Goal: Task Accomplishment & Management: Manage account settings

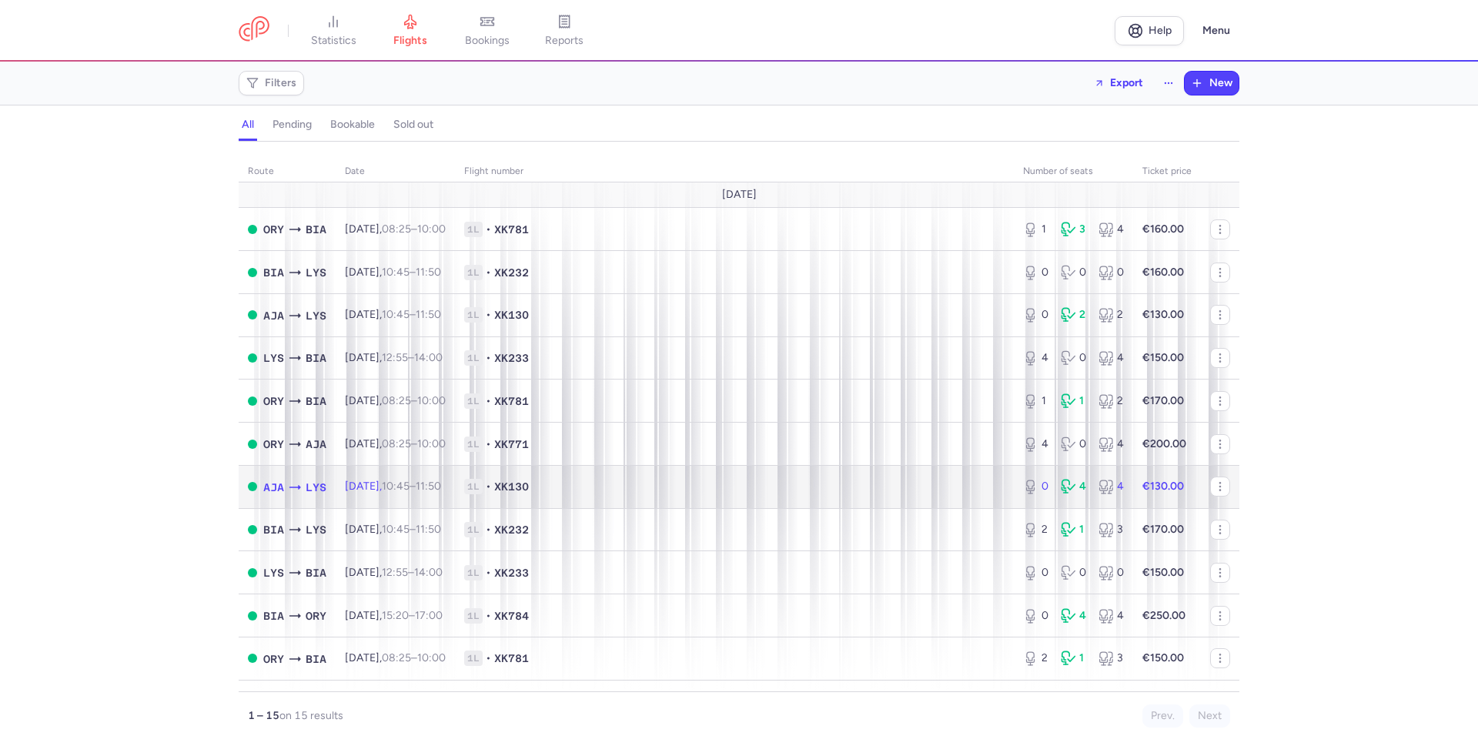
click at [725, 490] on span "1L • XK130" at bounding box center [734, 486] width 540 height 15
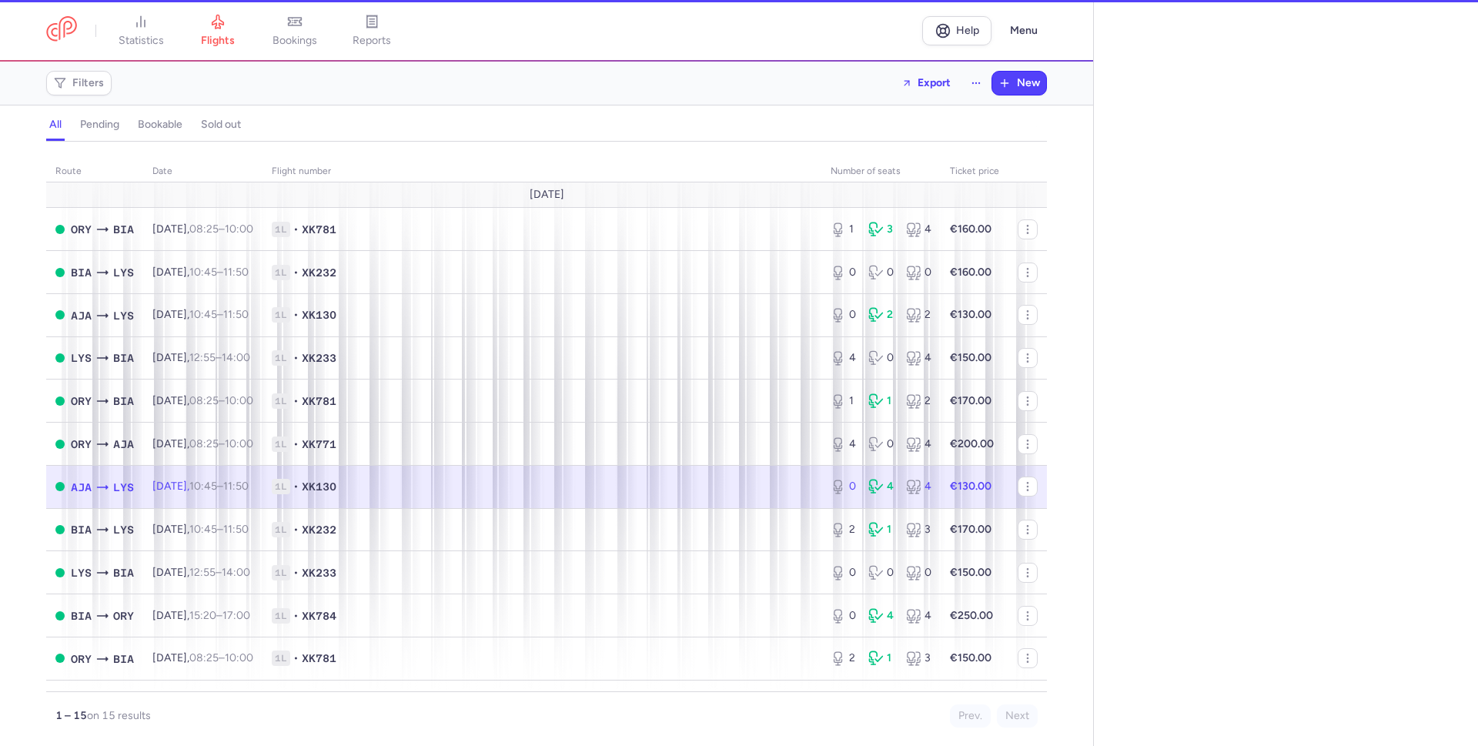
select select "hours"
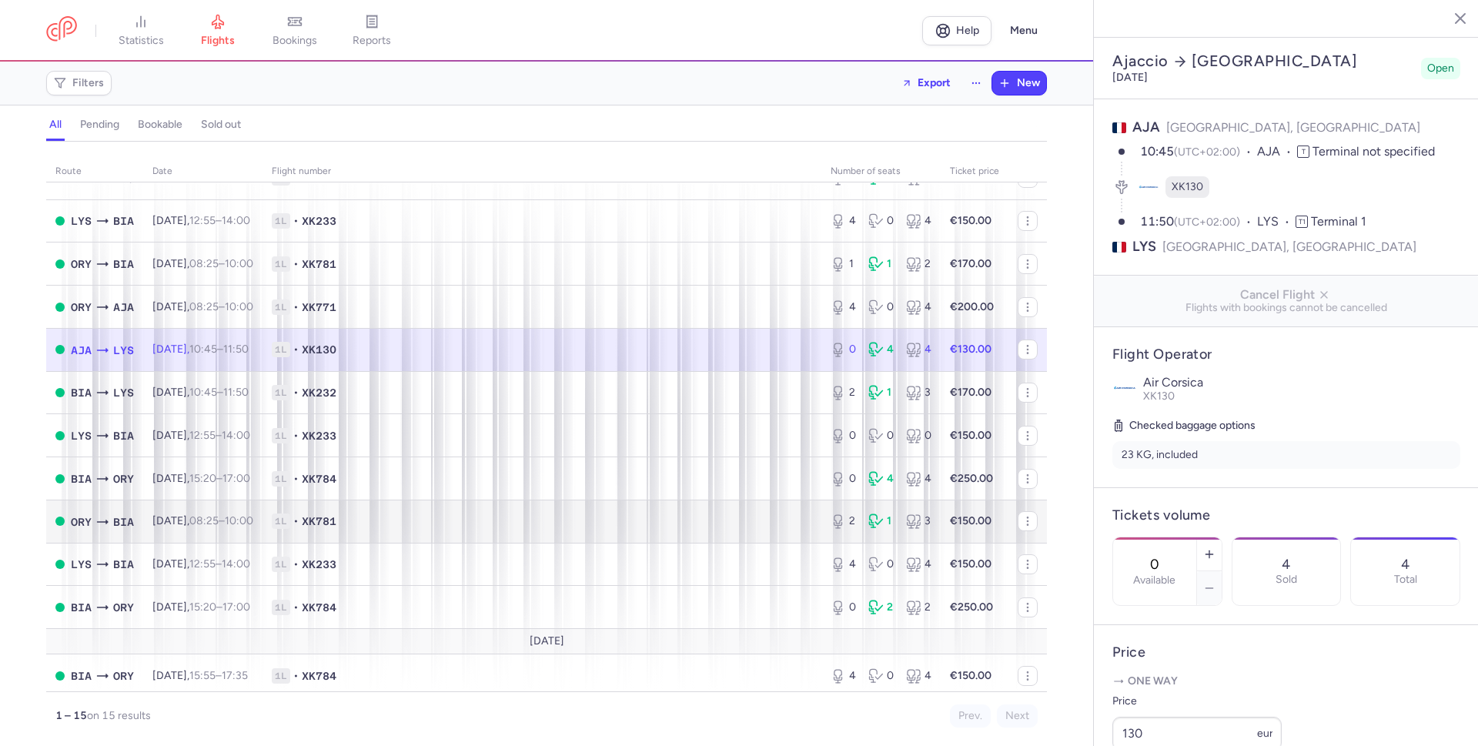
scroll to position [186, 0]
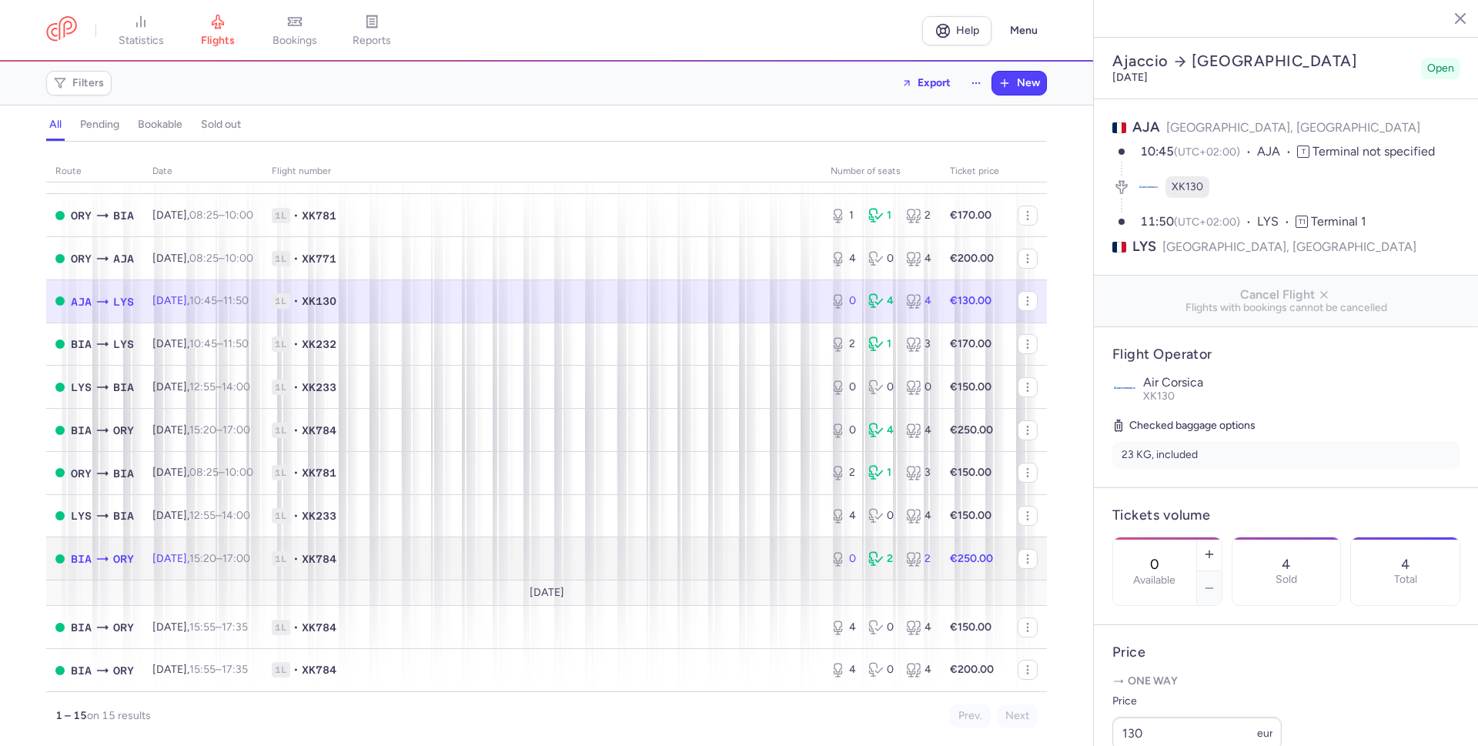
click at [406, 557] on span "1L • XK784" at bounding box center [542, 558] width 540 height 15
type input "23"
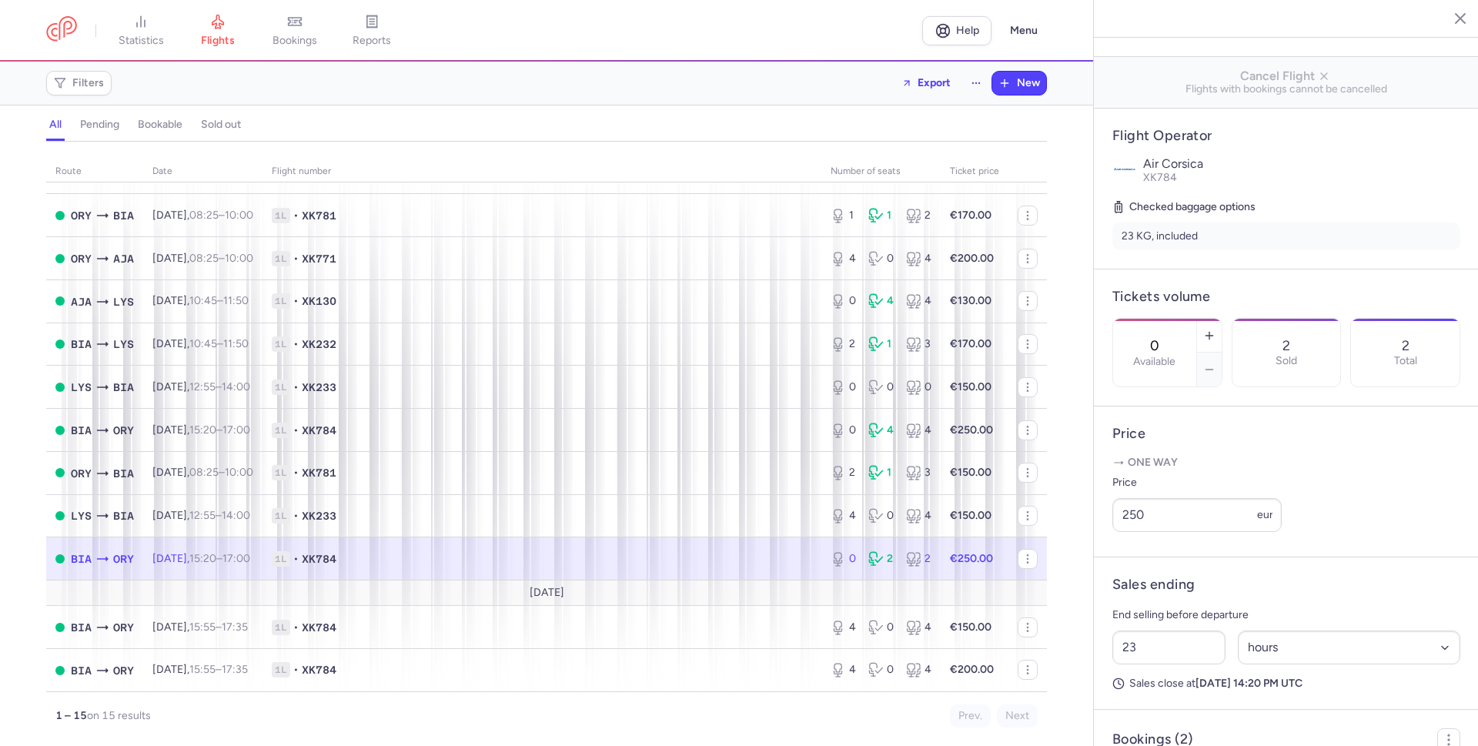
scroll to position [356, 0]
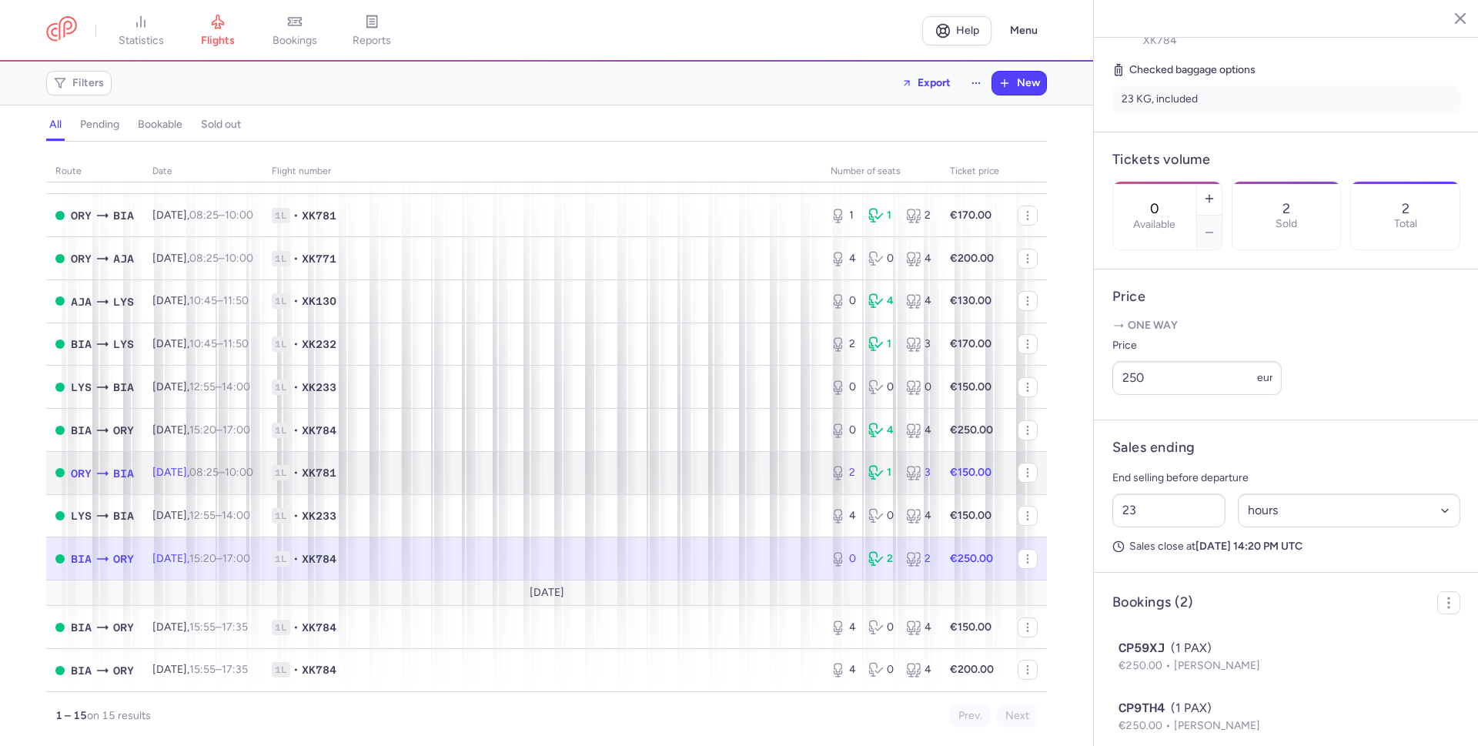
click at [449, 470] on span "1L • XK781" at bounding box center [542, 472] width 540 height 15
type input "2"
type input "15"
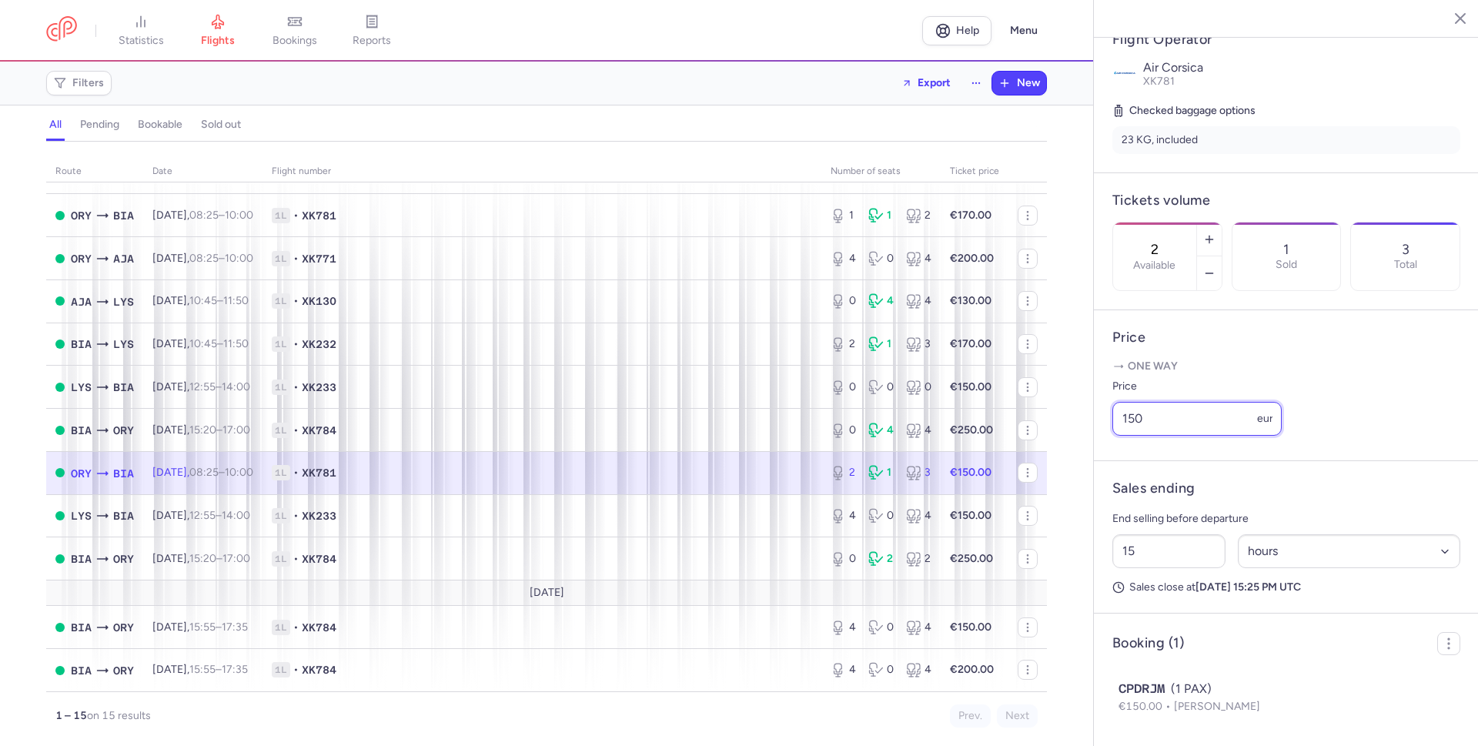
drag, startPoint x: 1147, startPoint y: 420, endPoint x: 1118, endPoint y: 423, distance: 29.3
click at [1118, 423] on input "150" at bounding box center [1196, 419] width 169 height 34
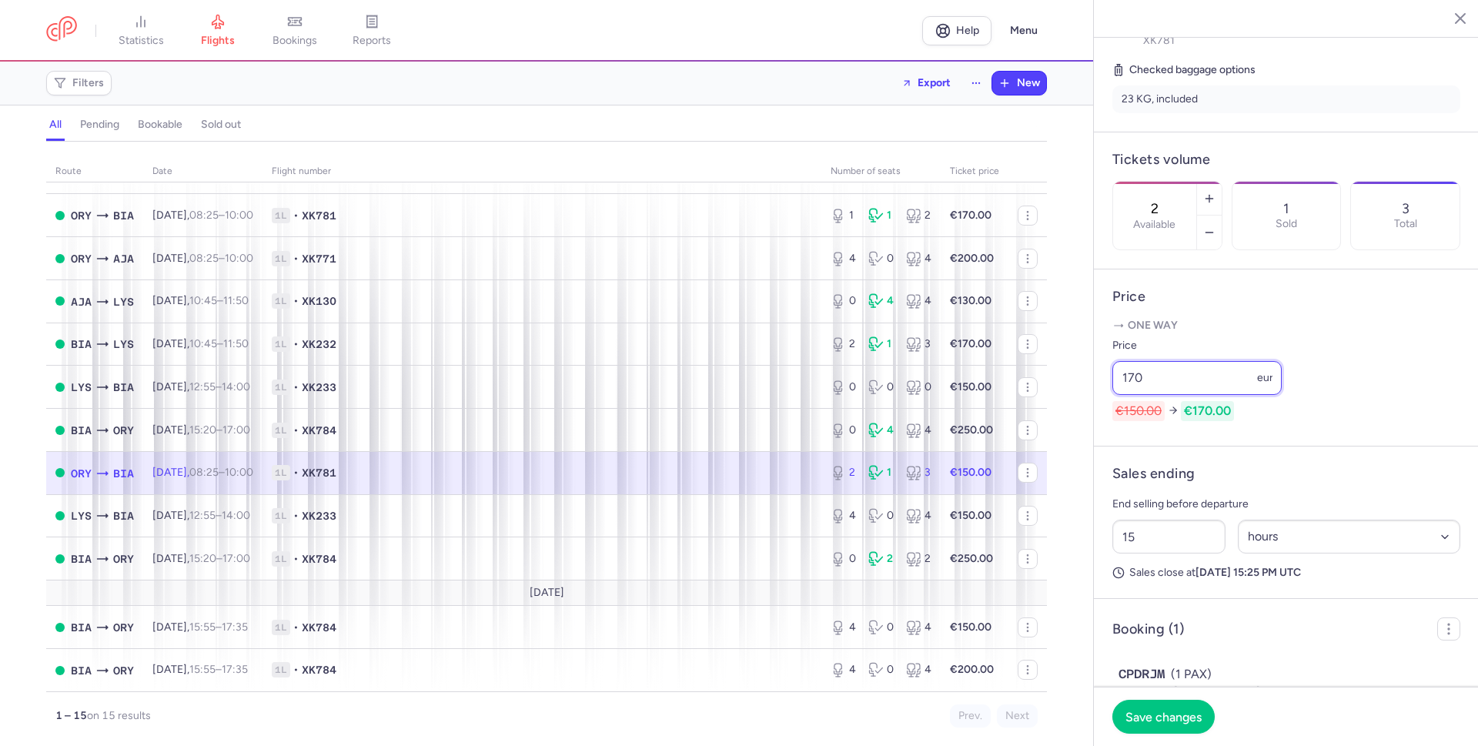
type input "170"
click at [1355, 306] on h4 "Price" at bounding box center [1286, 297] width 348 height 18
click at [1155, 721] on span "Save changes" at bounding box center [1163, 716] width 76 height 14
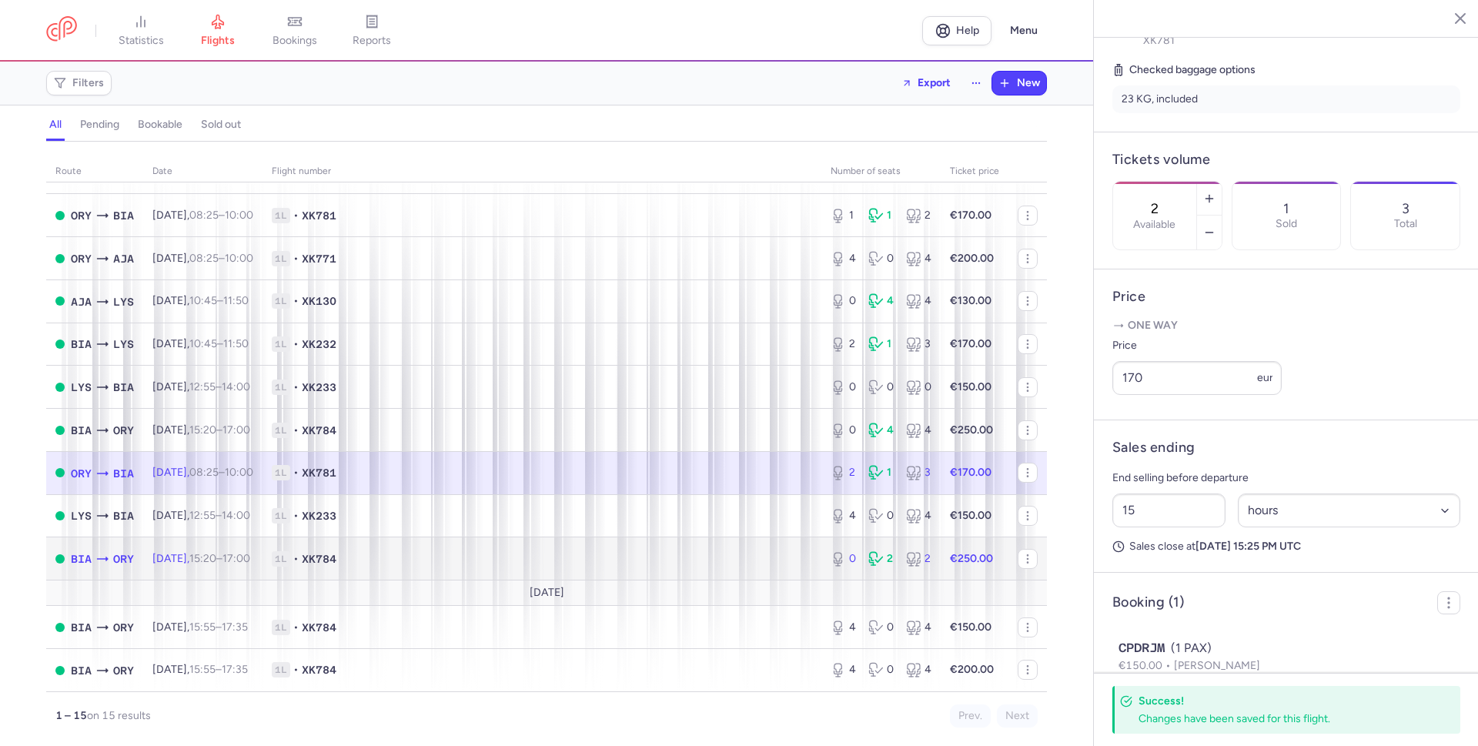
click at [677, 562] on span "1L • XK784" at bounding box center [542, 558] width 540 height 15
type input "0"
type input "23"
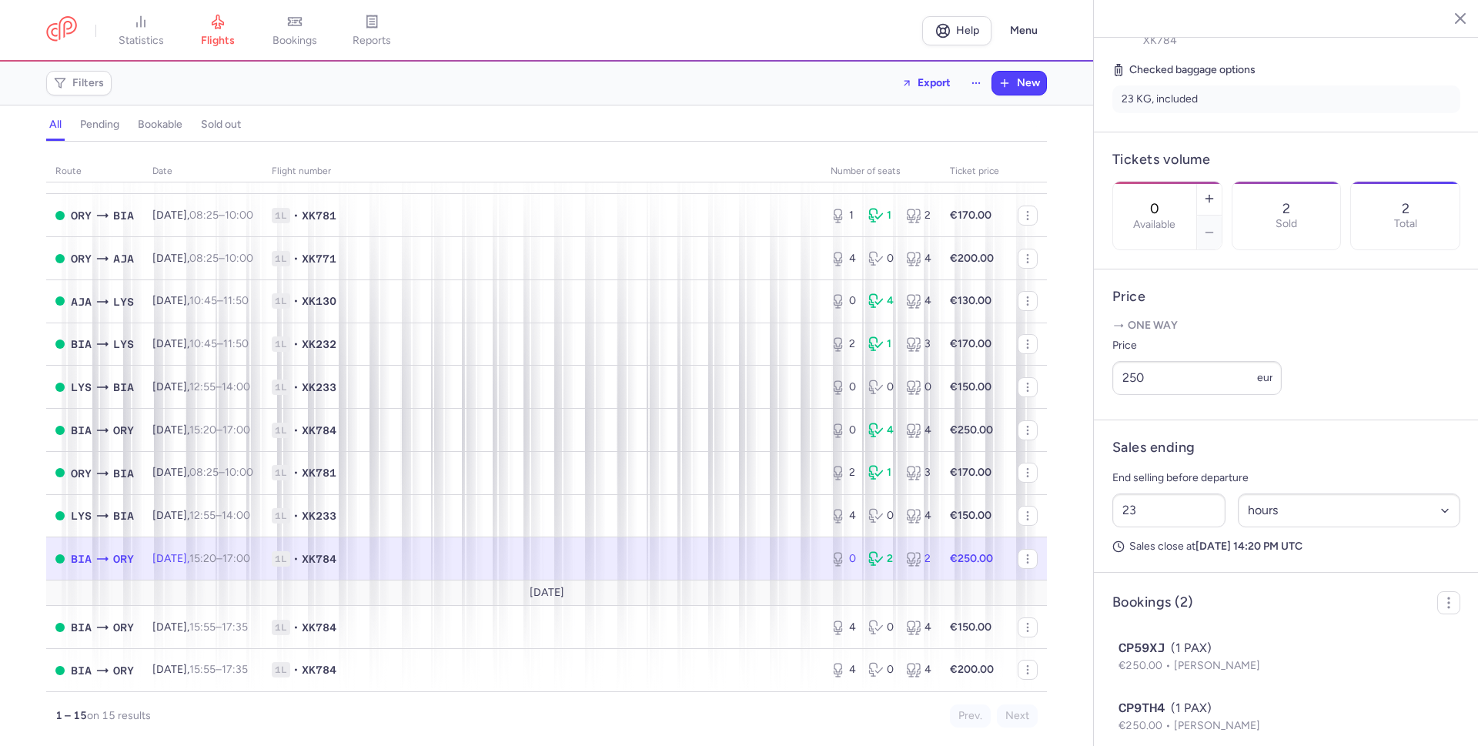
scroll to position [416, 0]
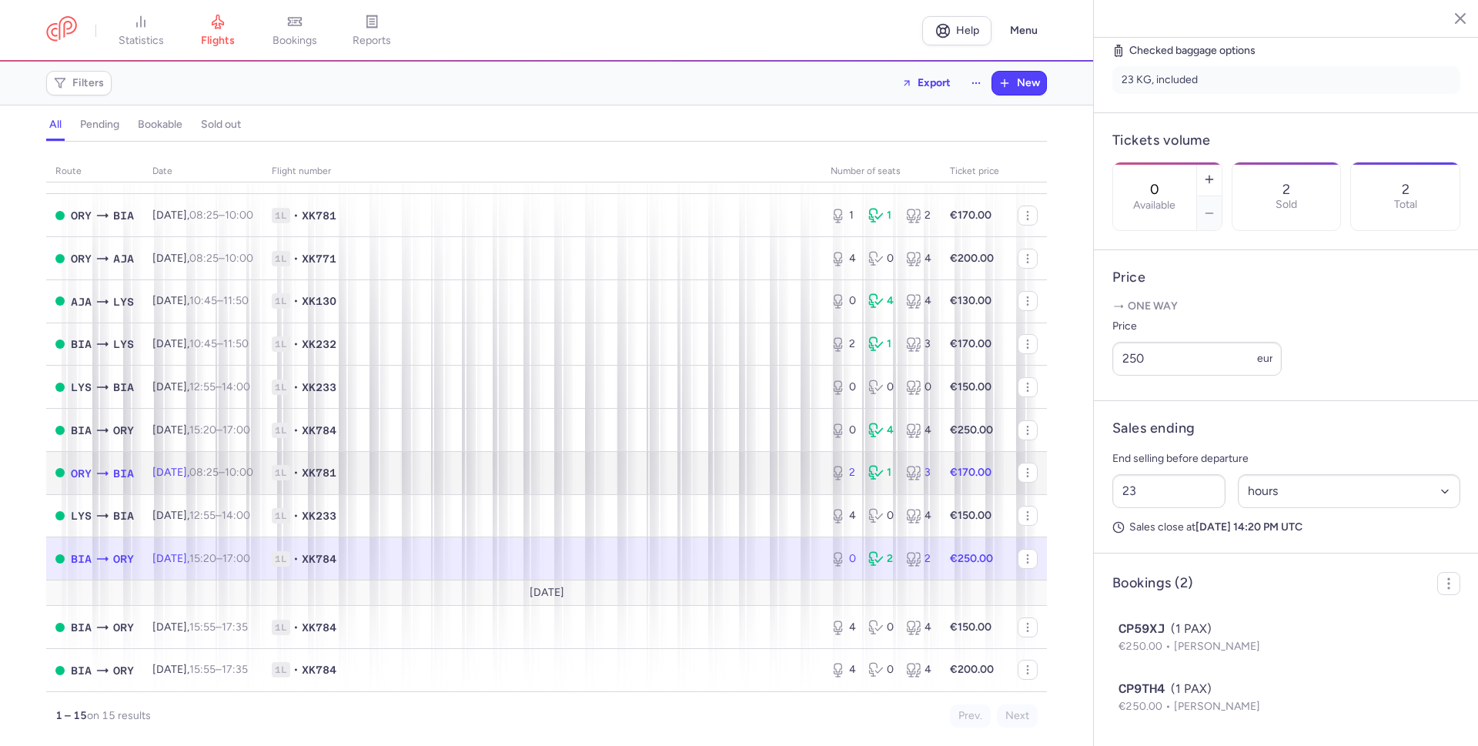
click at [543, 467] on span "1L • XK781" at bounding box center [542, 472] width 540 height 15
type input "2"
type input "15"
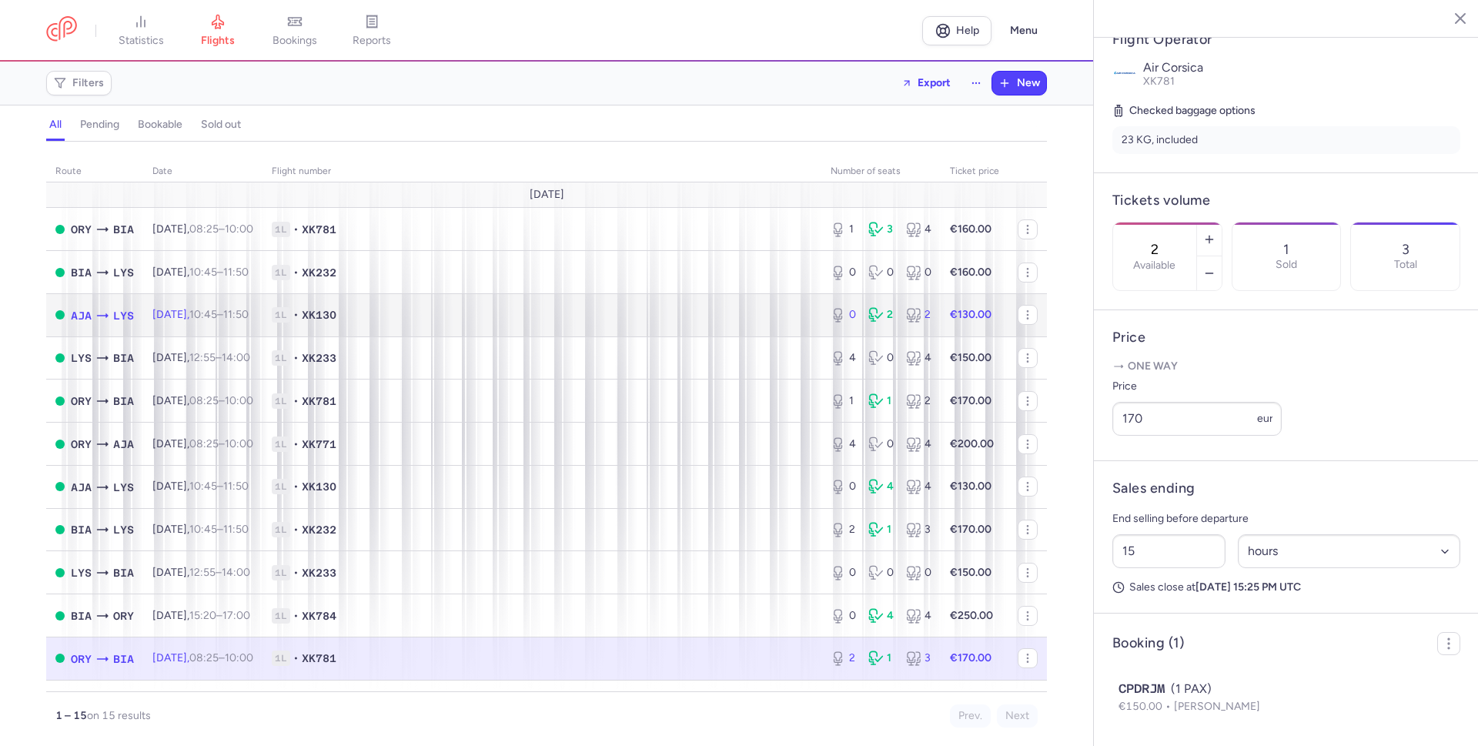
click at [871, 325] on div "0 2 2" at bounding box center [880, 315] width 113 height 28
type input "0"
type input "18"
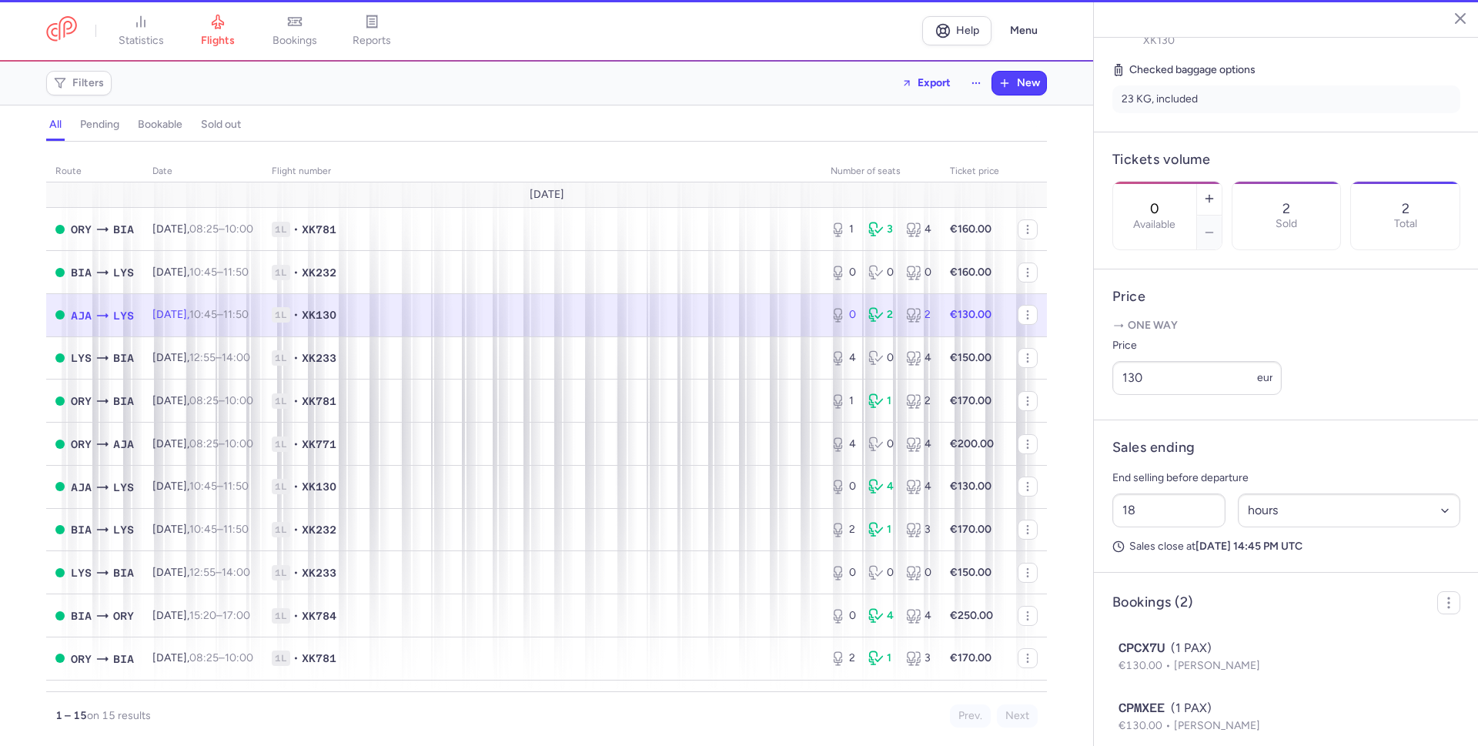
scroll to position [416, 0]
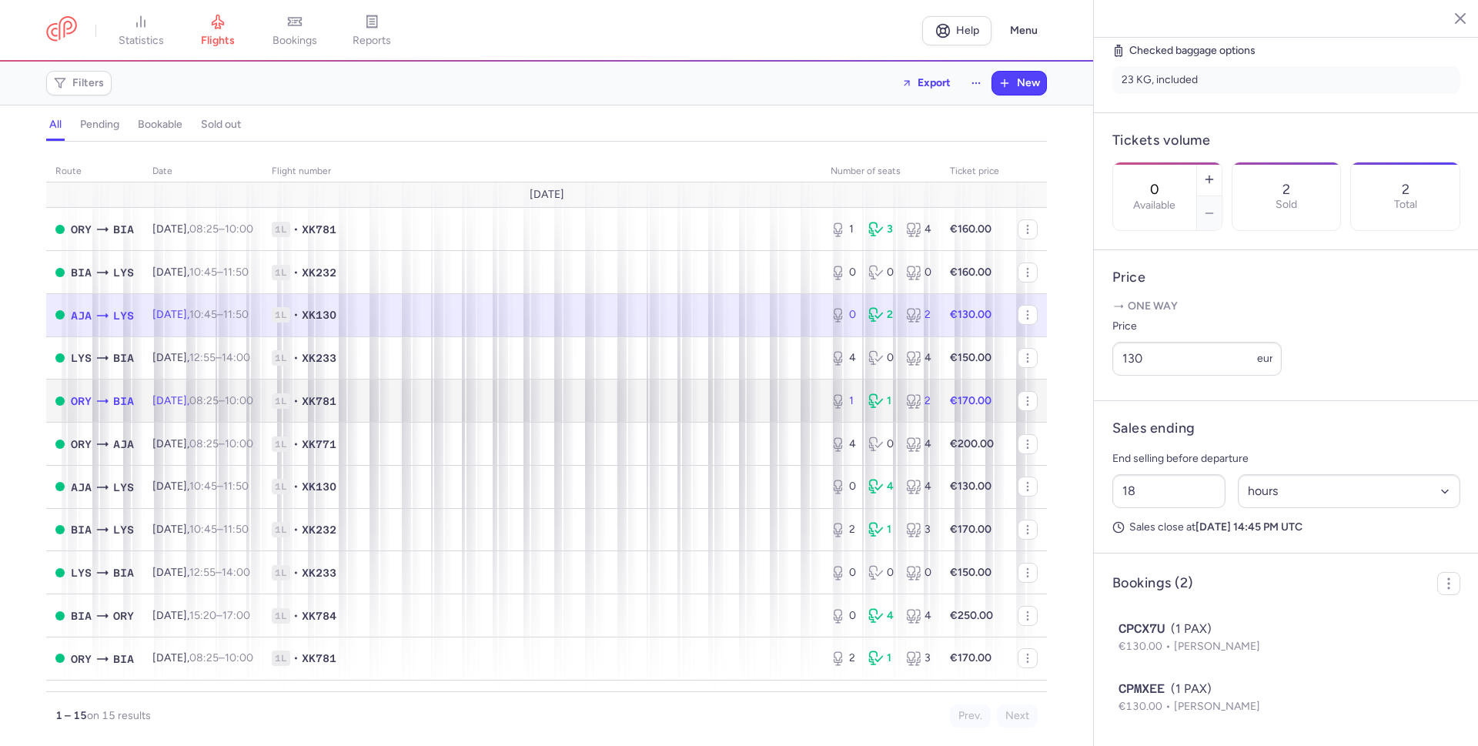
click at [775, 397] on span "1L • XK781" at bounding box center [542, 400] width 540 height 15
type input "1"
type input "15"
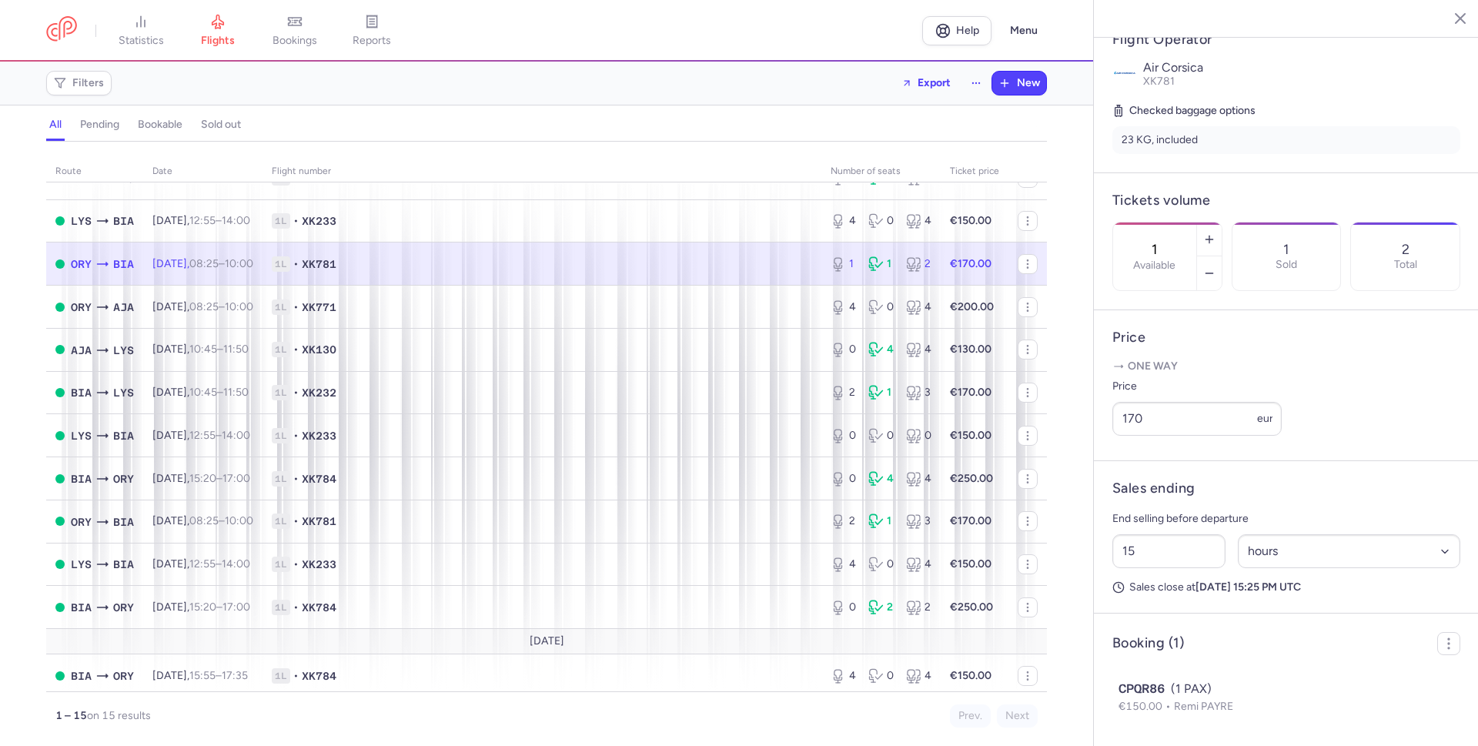
scroll to position [109, 0]
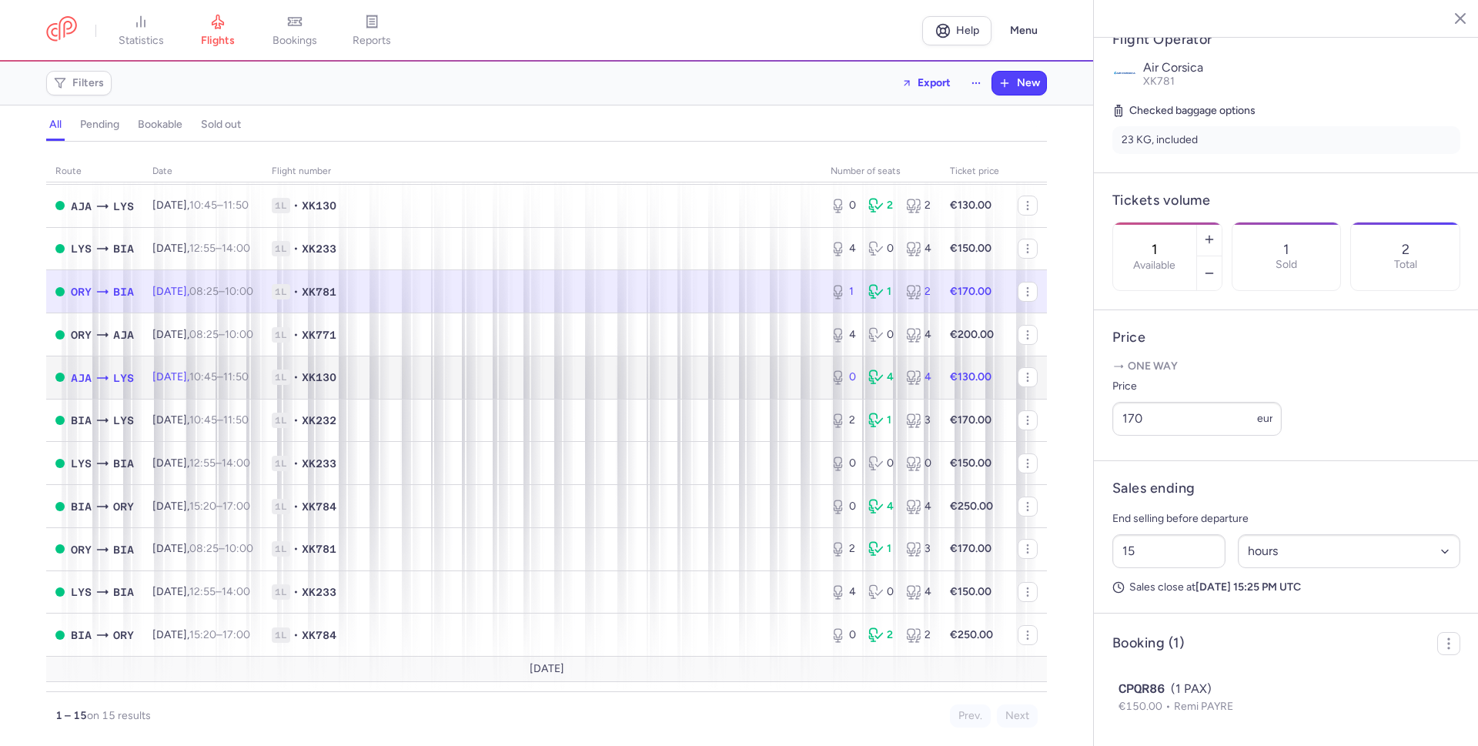
click at [757, 371] on span "1L • XK130" at bounding box center [542, 376] width 540 height 15
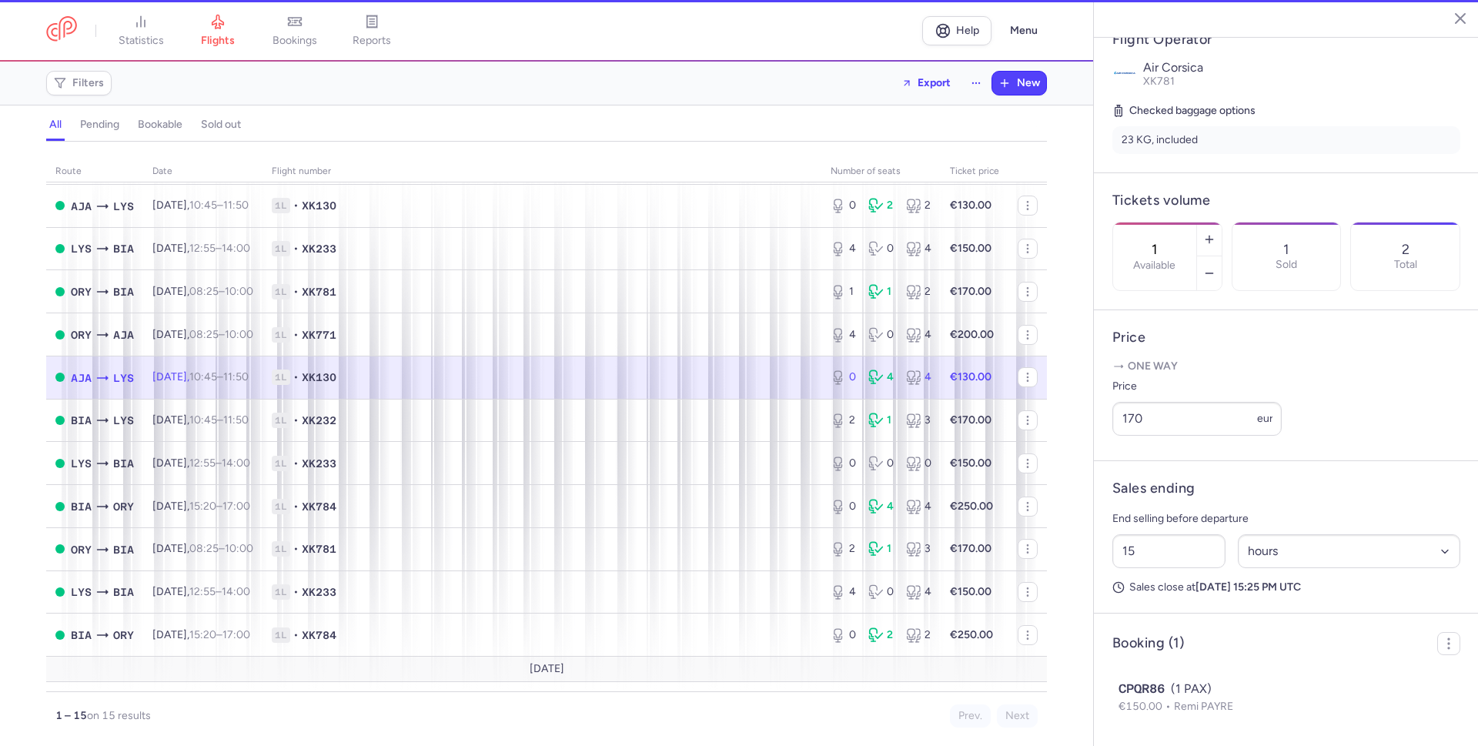
type input "0"
type input "18"
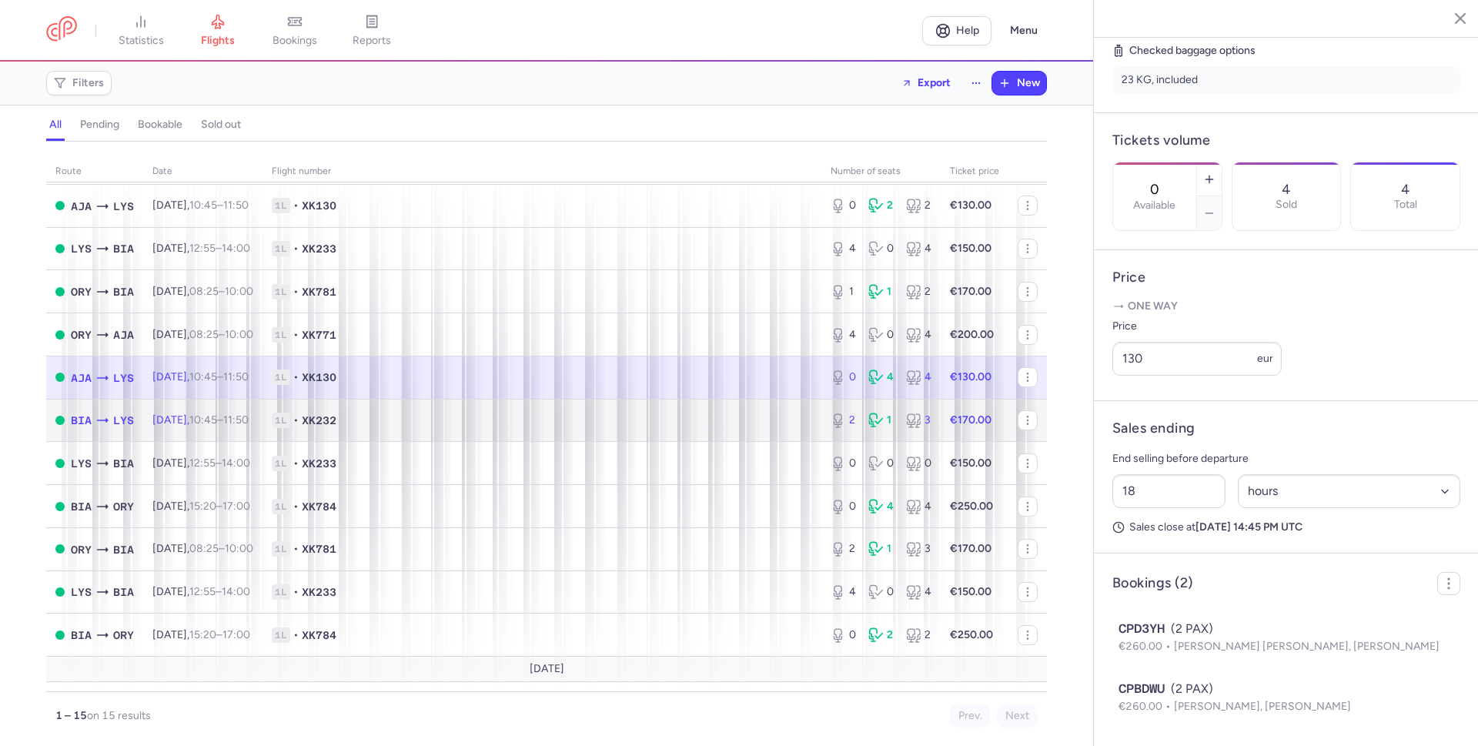
click at [765, 429] on td "1L • XK232" at bounding box center [541, 420] width 559 height 43
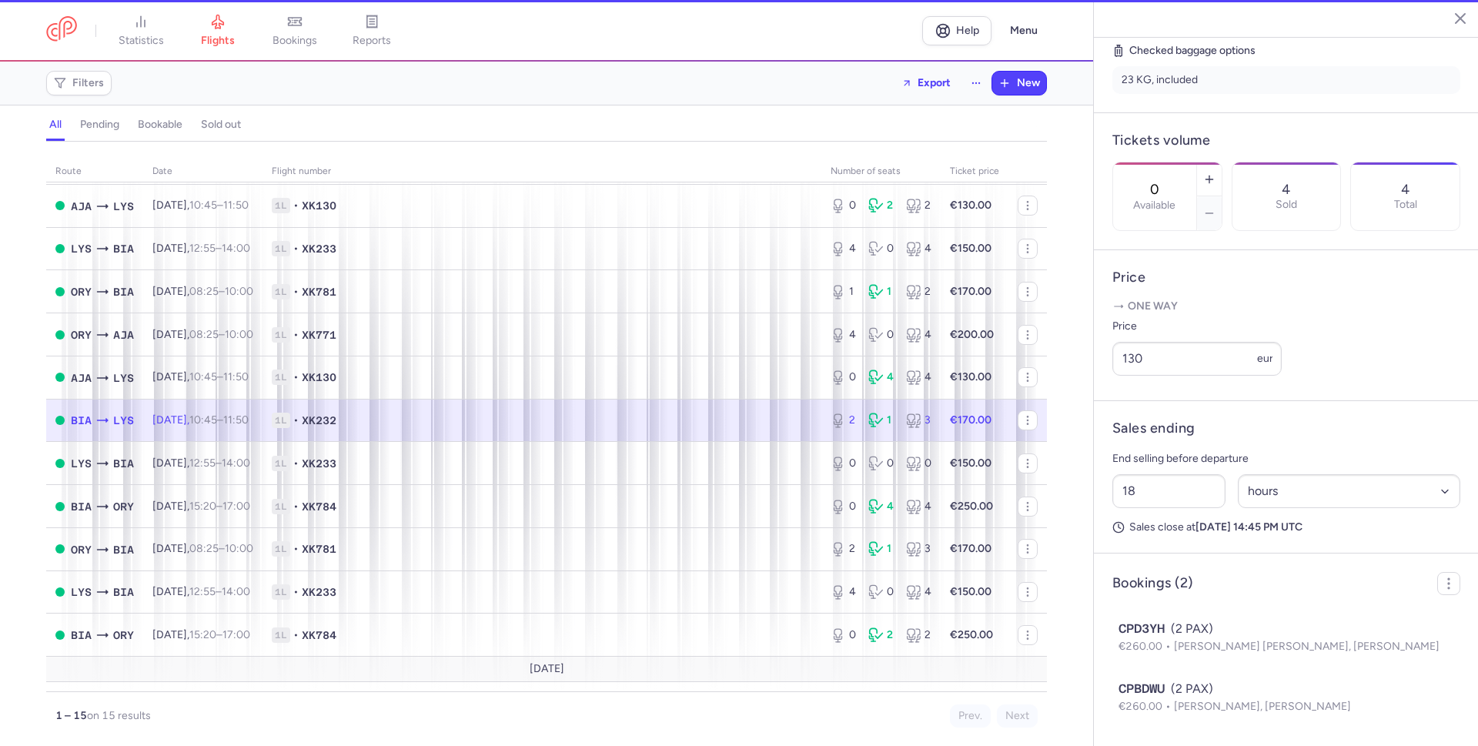
type input "2"
type input "17"
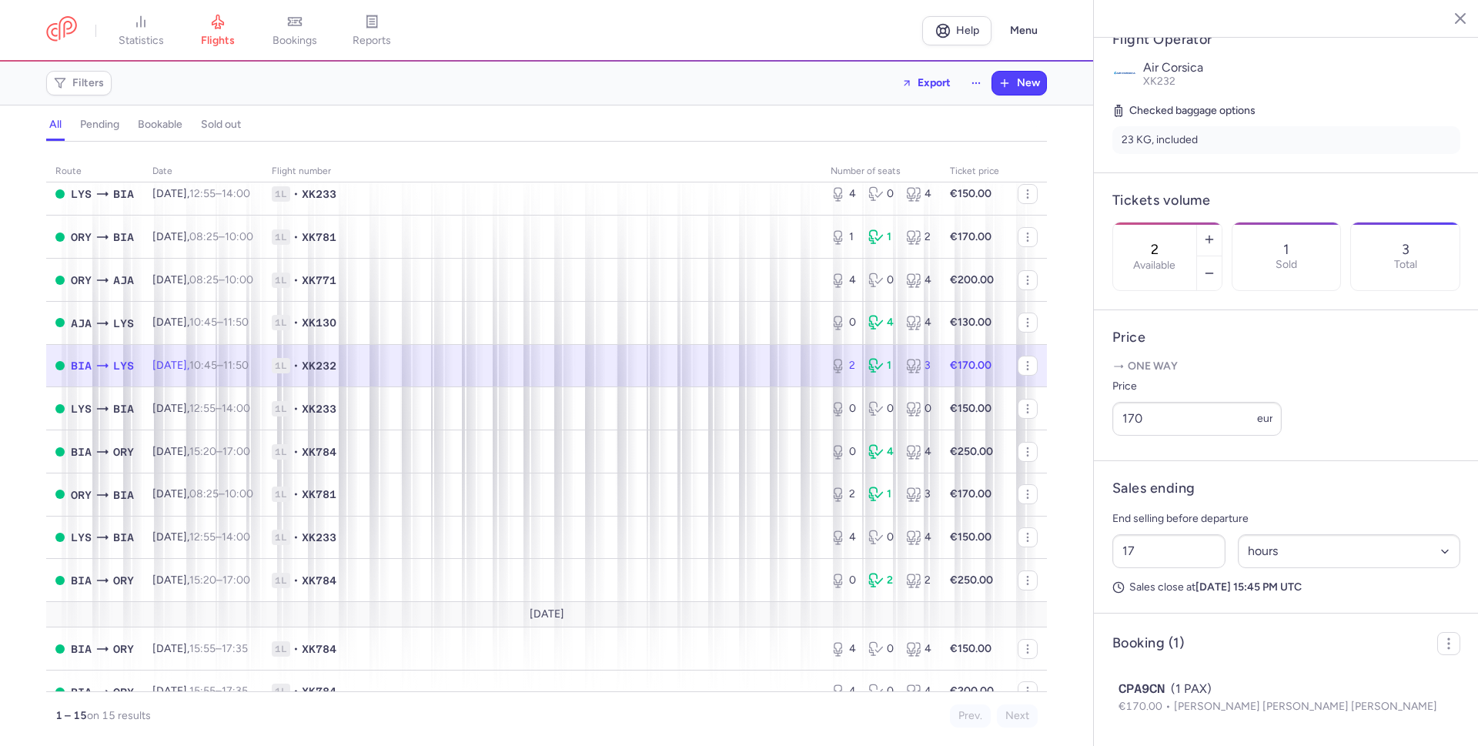
scroll to position [186, 0]
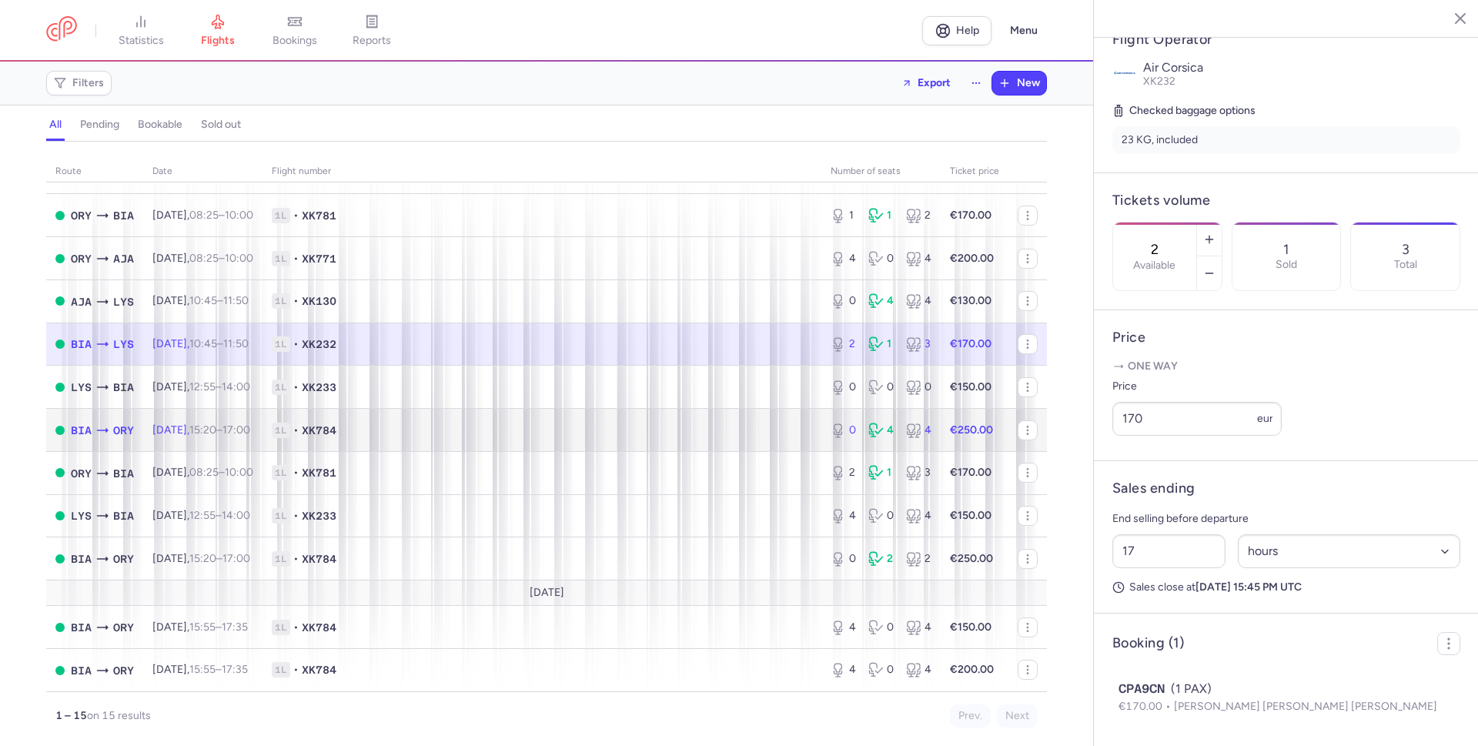
click at [755, 423] on span "1L • XK784" at bounding box center [542, 430] width 540 height 15
type input "0"
type input "23"
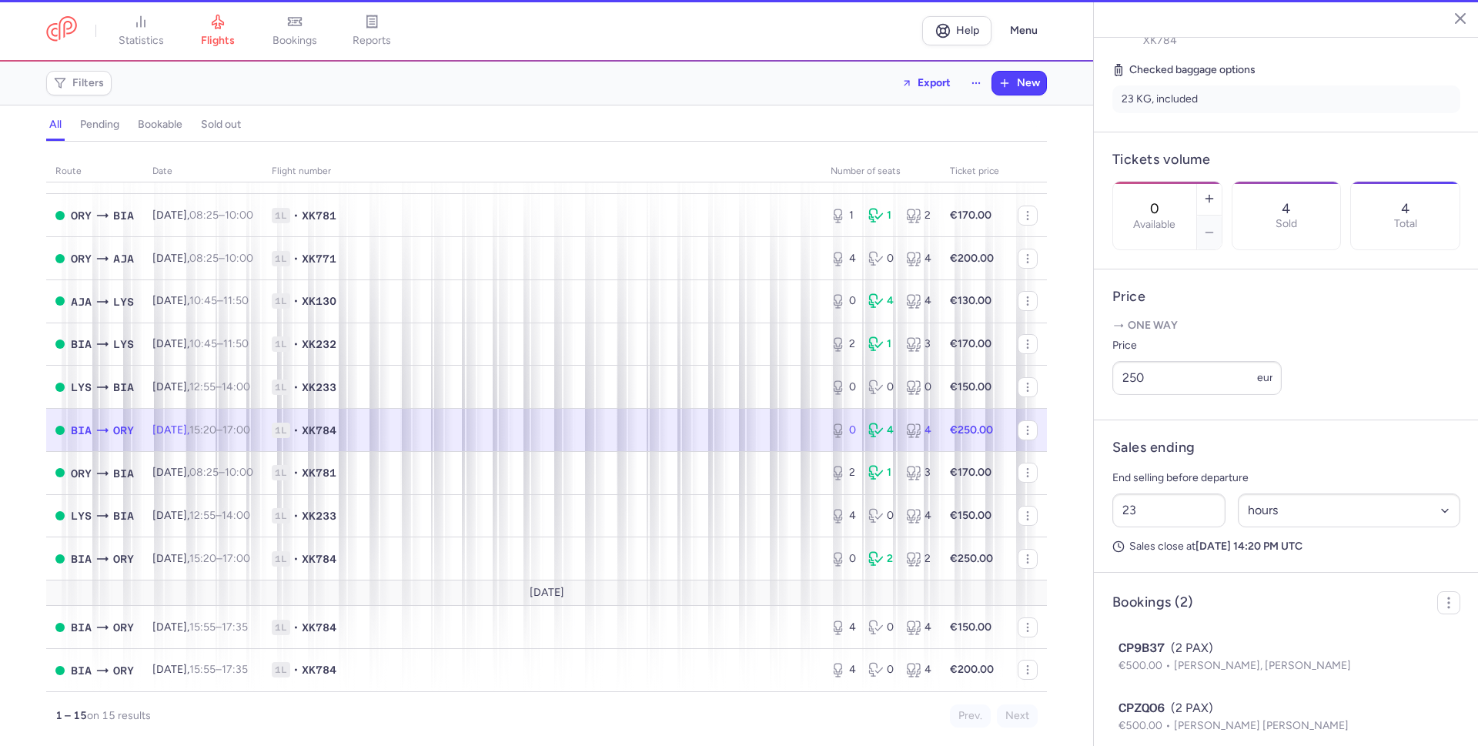
scroll to position [416, 0]
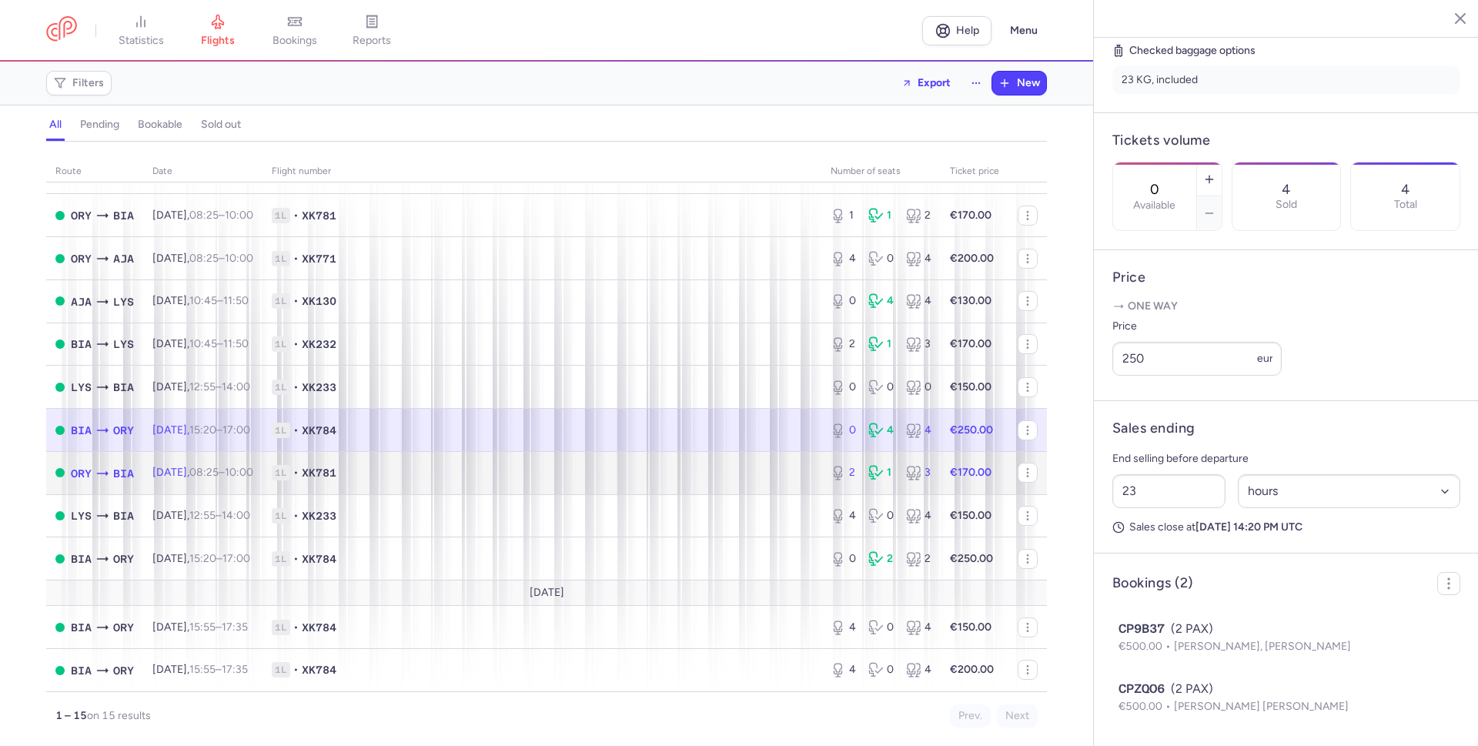
click at [767, 478] on span "1L • XK781" at bounding box center [542, 472] width 540 height 15
type input "2"
type input "15"
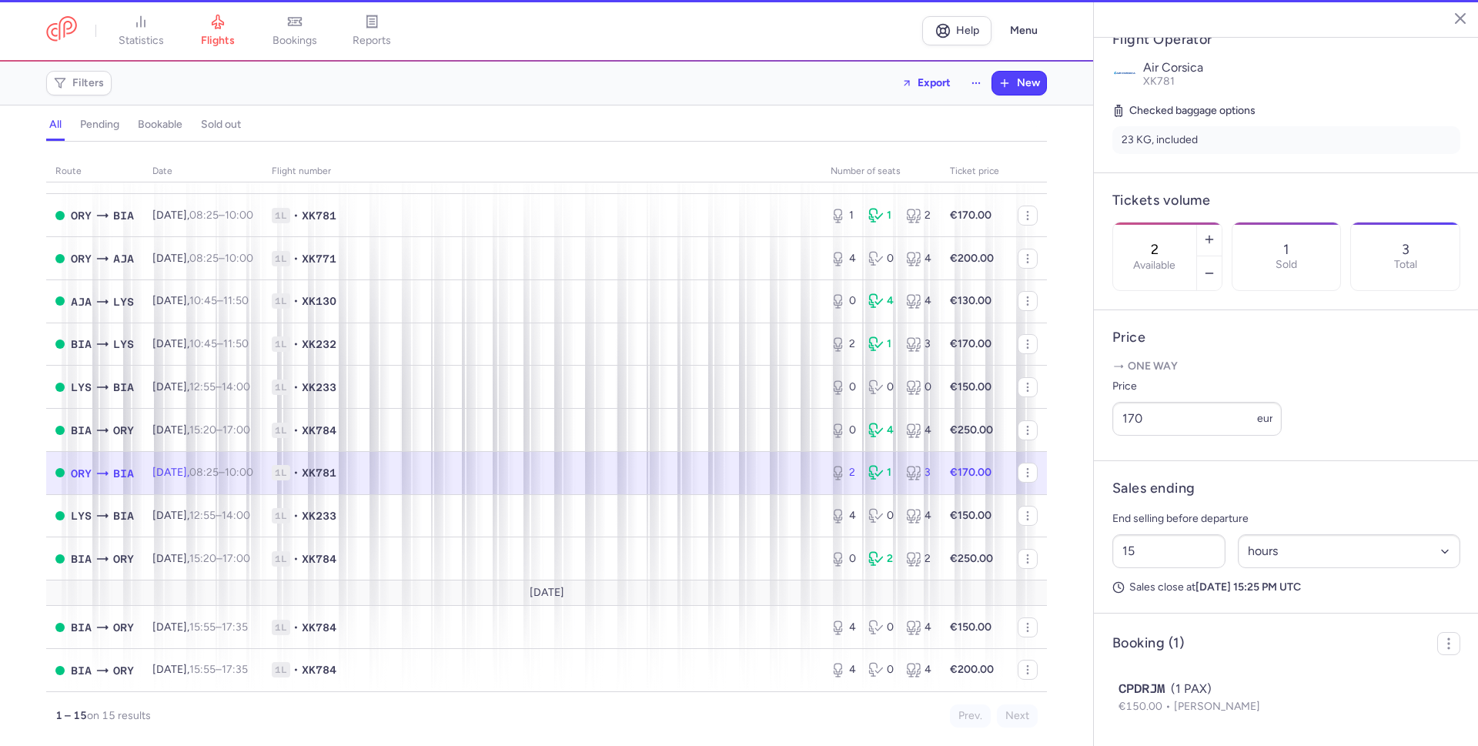
scroll to position [356, 0]
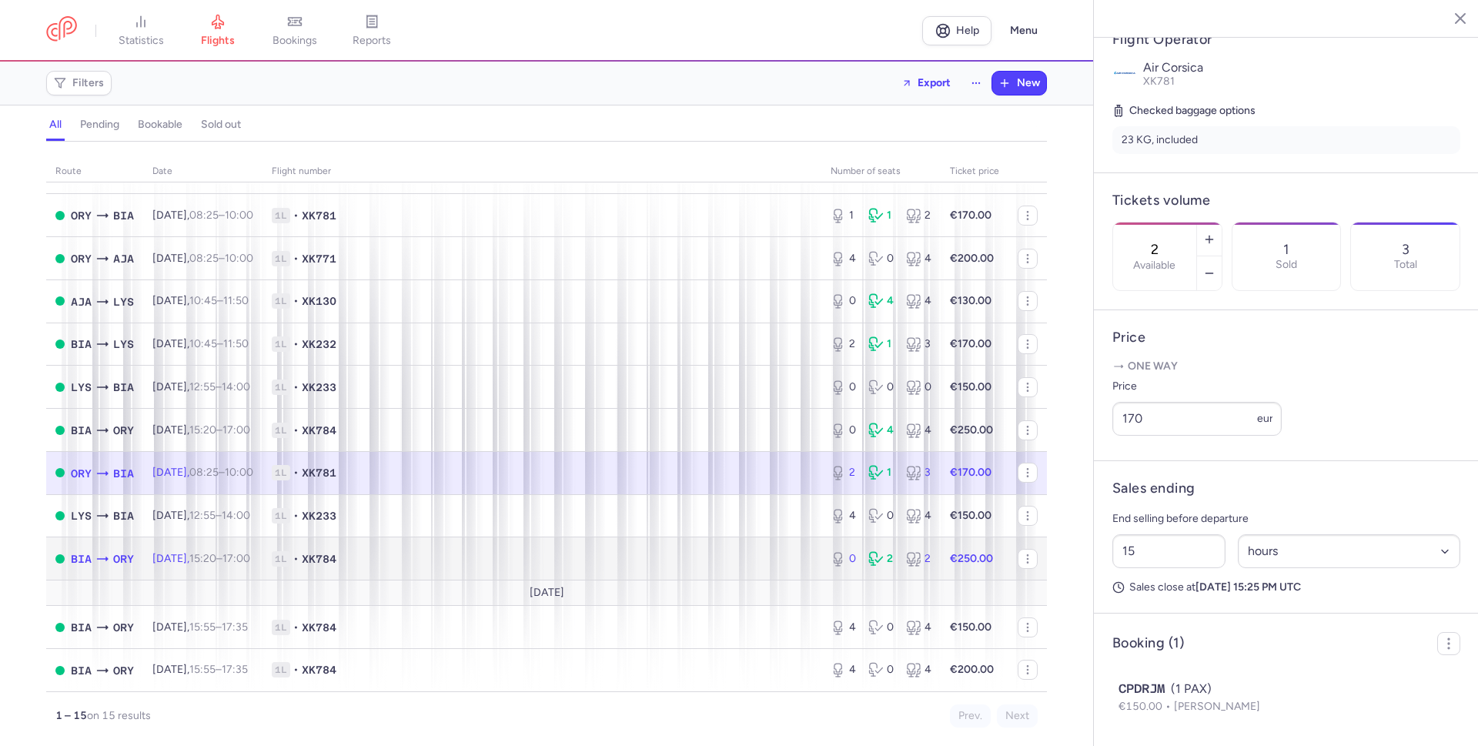
click at [777, 560] on span "1L • XK784" at bounding box center [542, 558] width 540 height 15
type input "0"
type input "23"
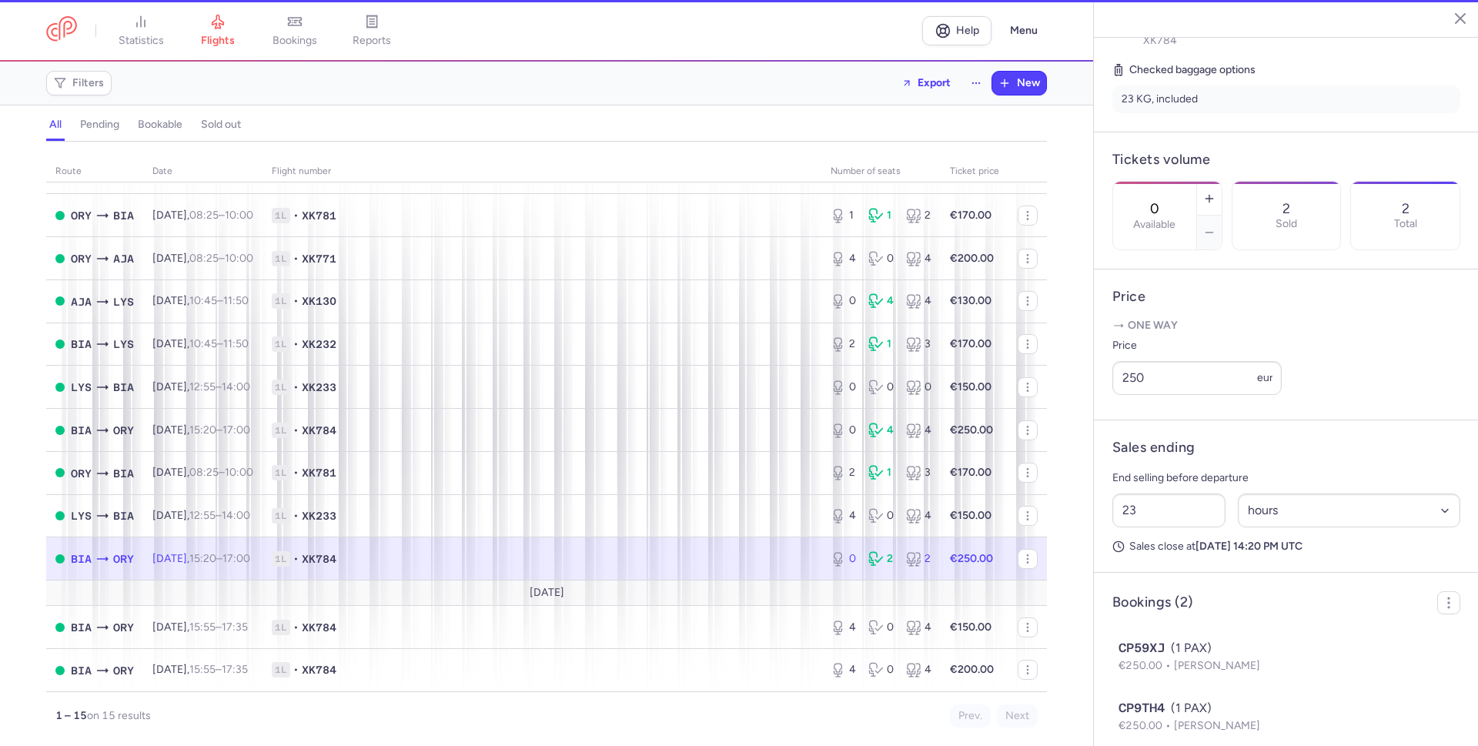
scroll to position [416, 0]
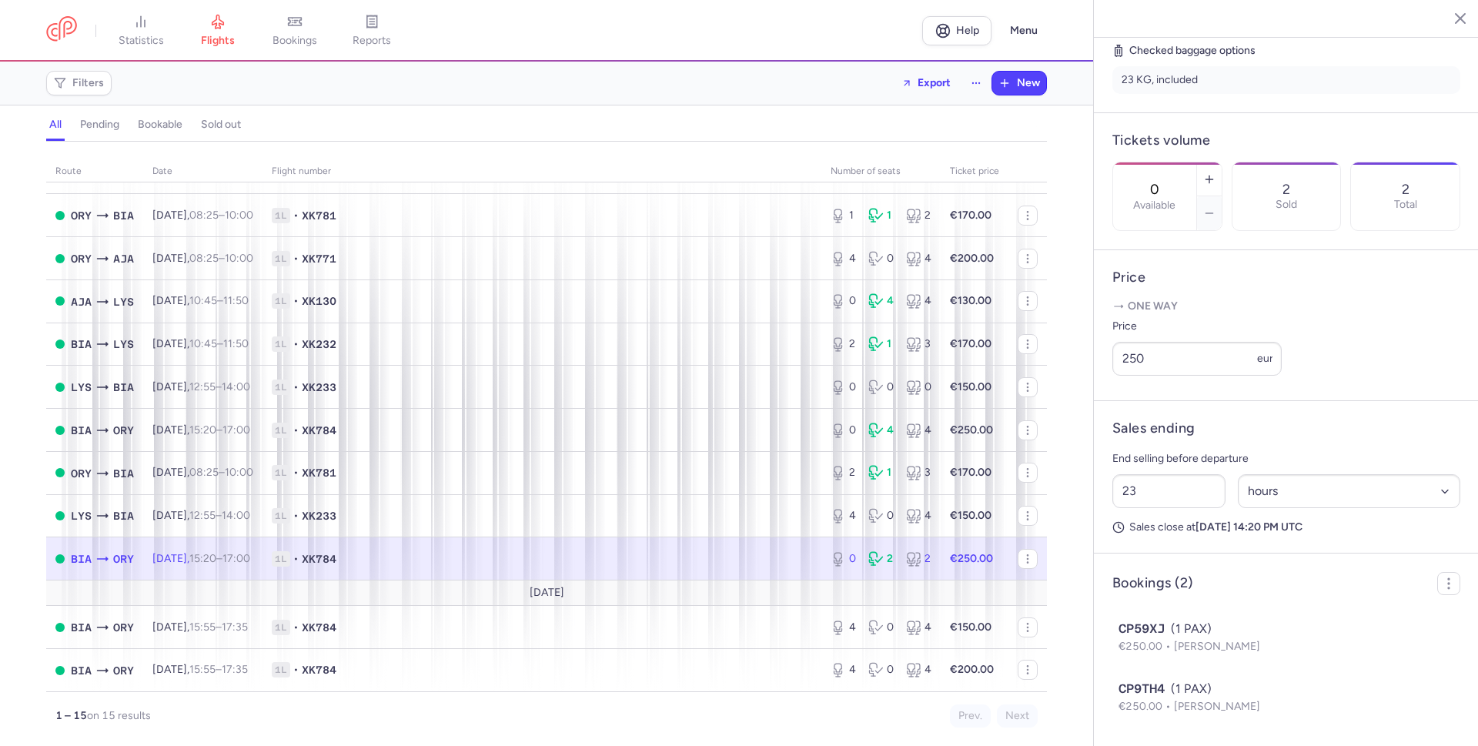
click at [707, 560] on span "1L • XK784" at bounding box center [542, 558] width 540 height 15
click at [786, 563] on span "1L • XK784" at bounding box center [542, 558] width 540 height 15
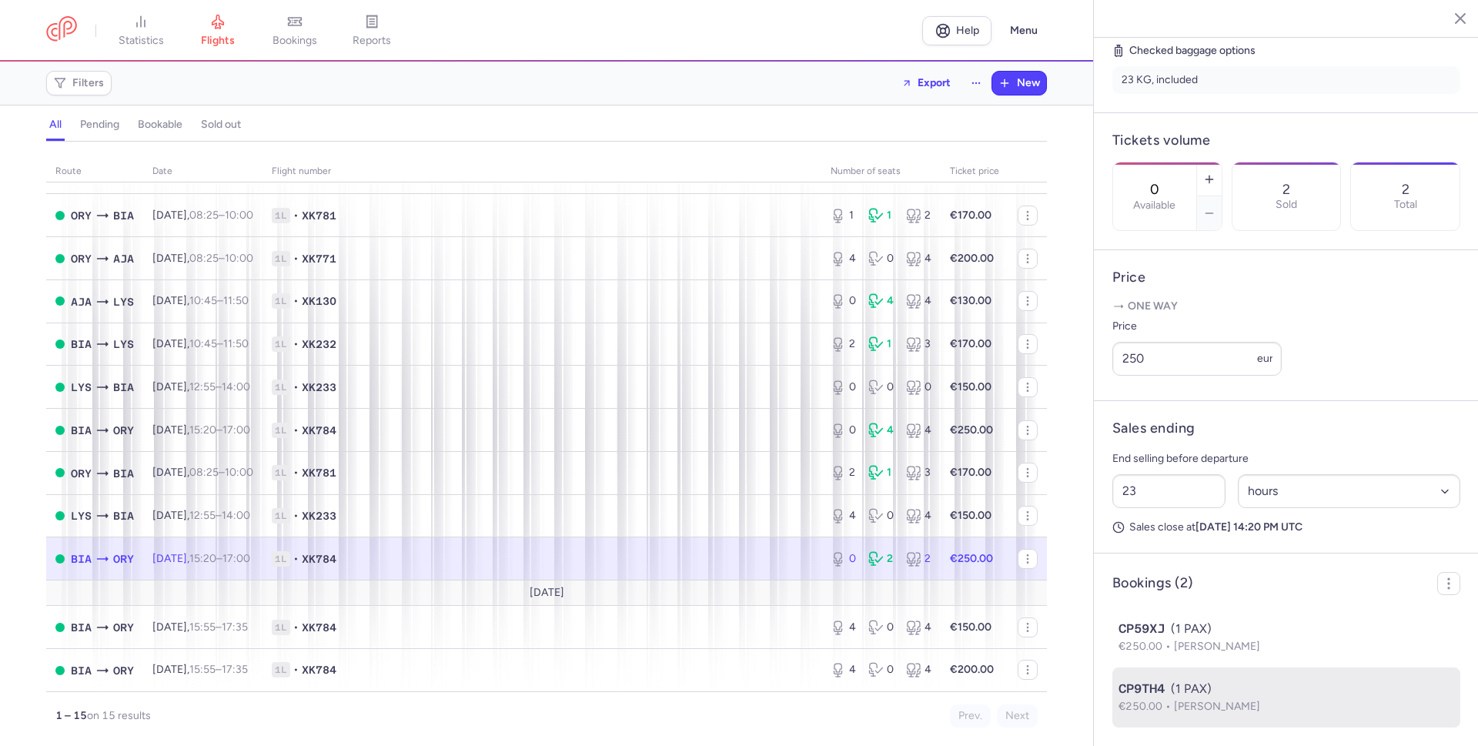
click at [1170, 693] on div "CP9TH4 (1 PAX)" at bounding box center [1287, 689] width 336 height 18
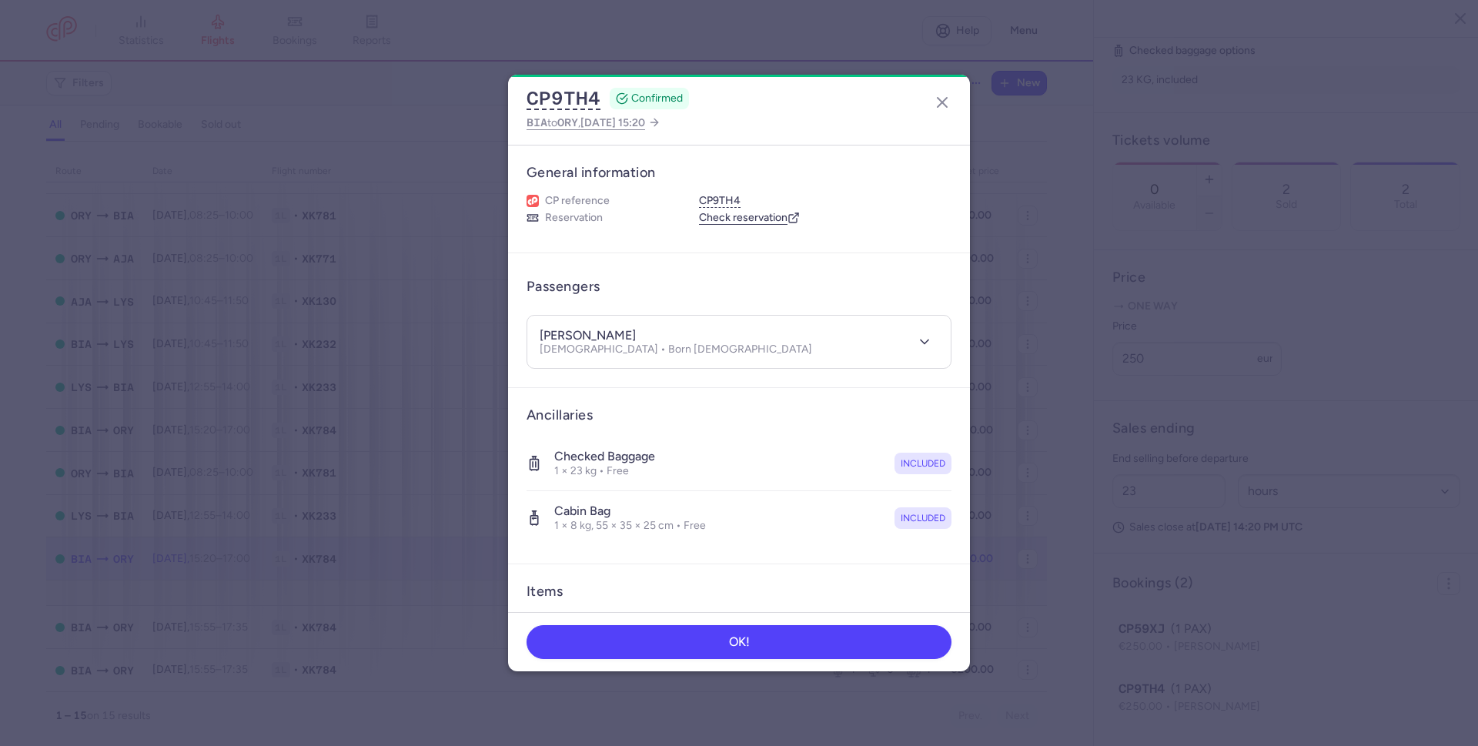
scroll to position [160, 0]
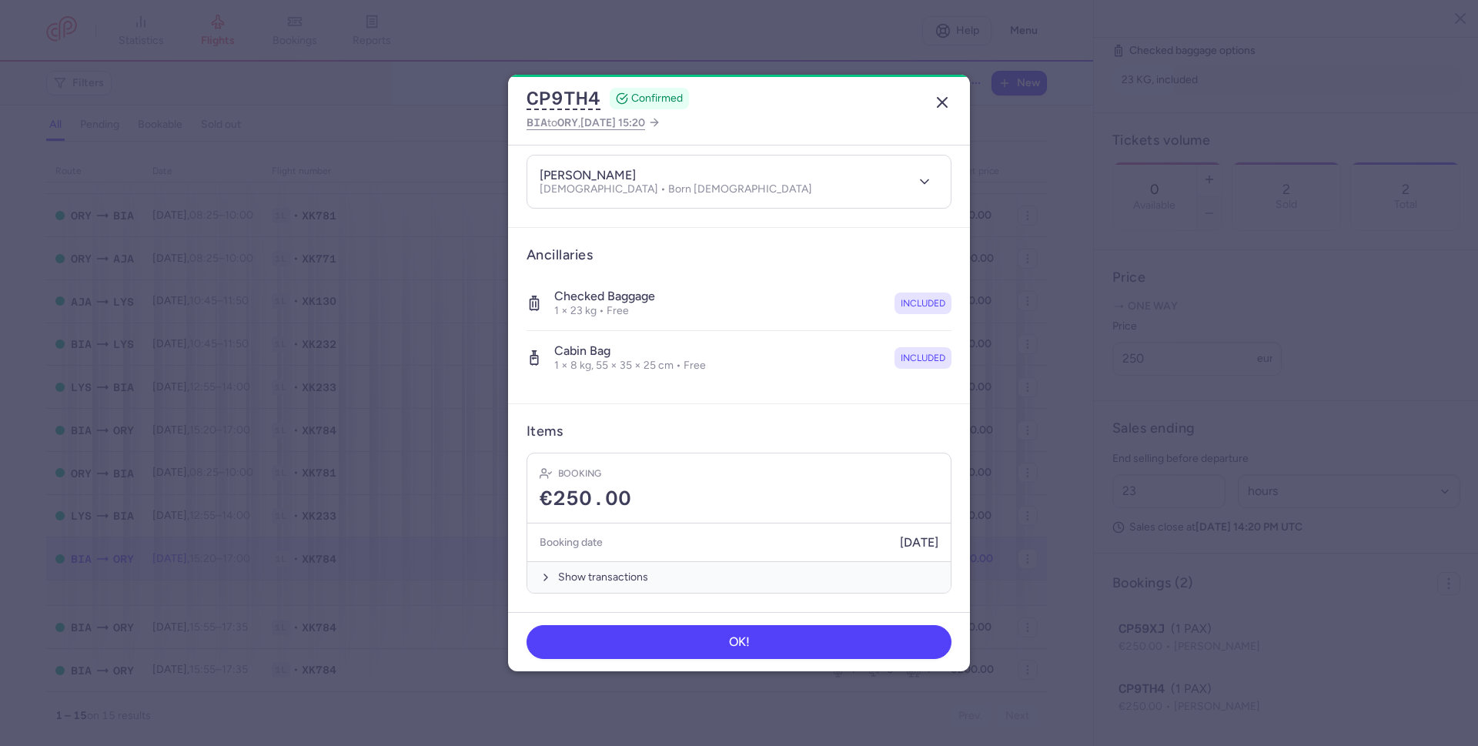
click at [937, 102] on icon "button" at bounding box center [942, 102] width 18 height 18
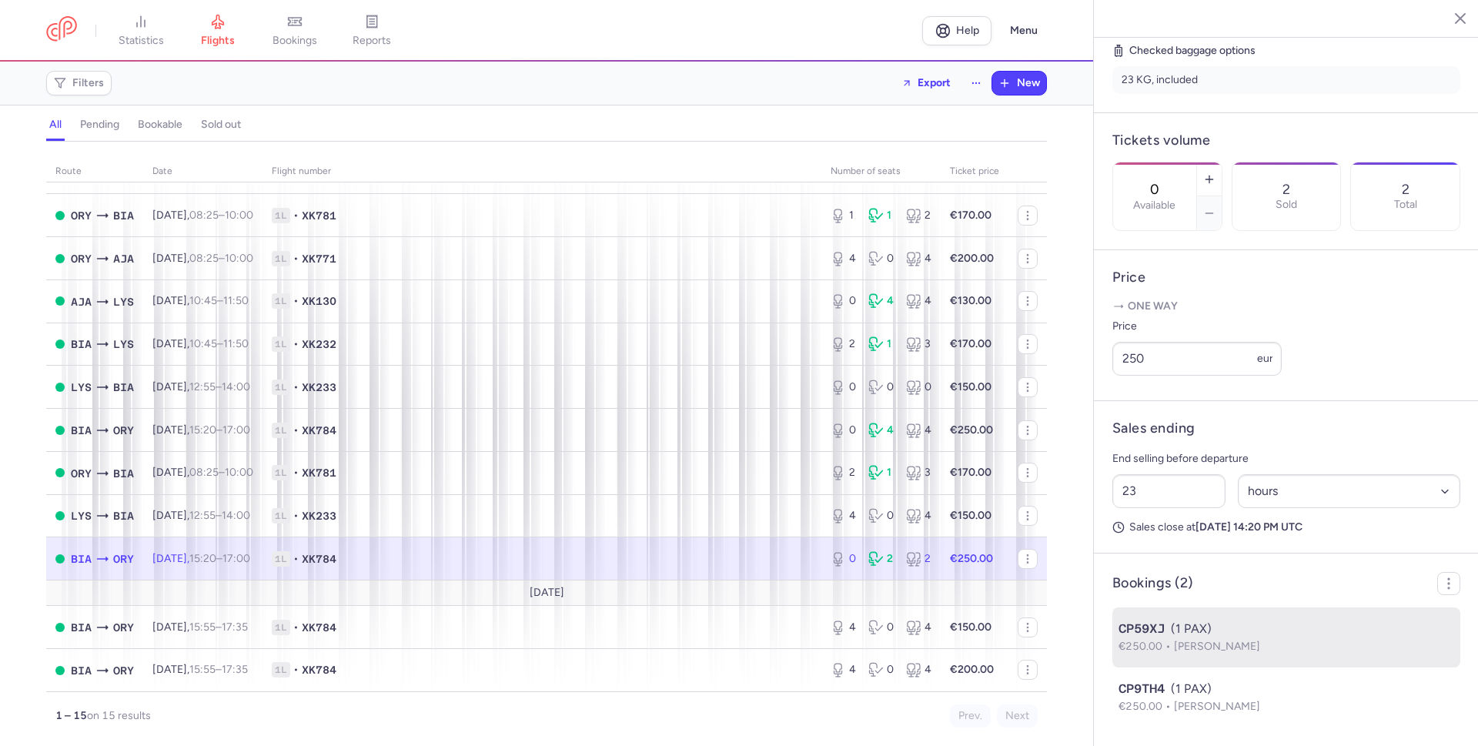
click at [1252, 642] on span "[PERSON_NAME]" at bounding box center [1217, 646] width 86 height 13
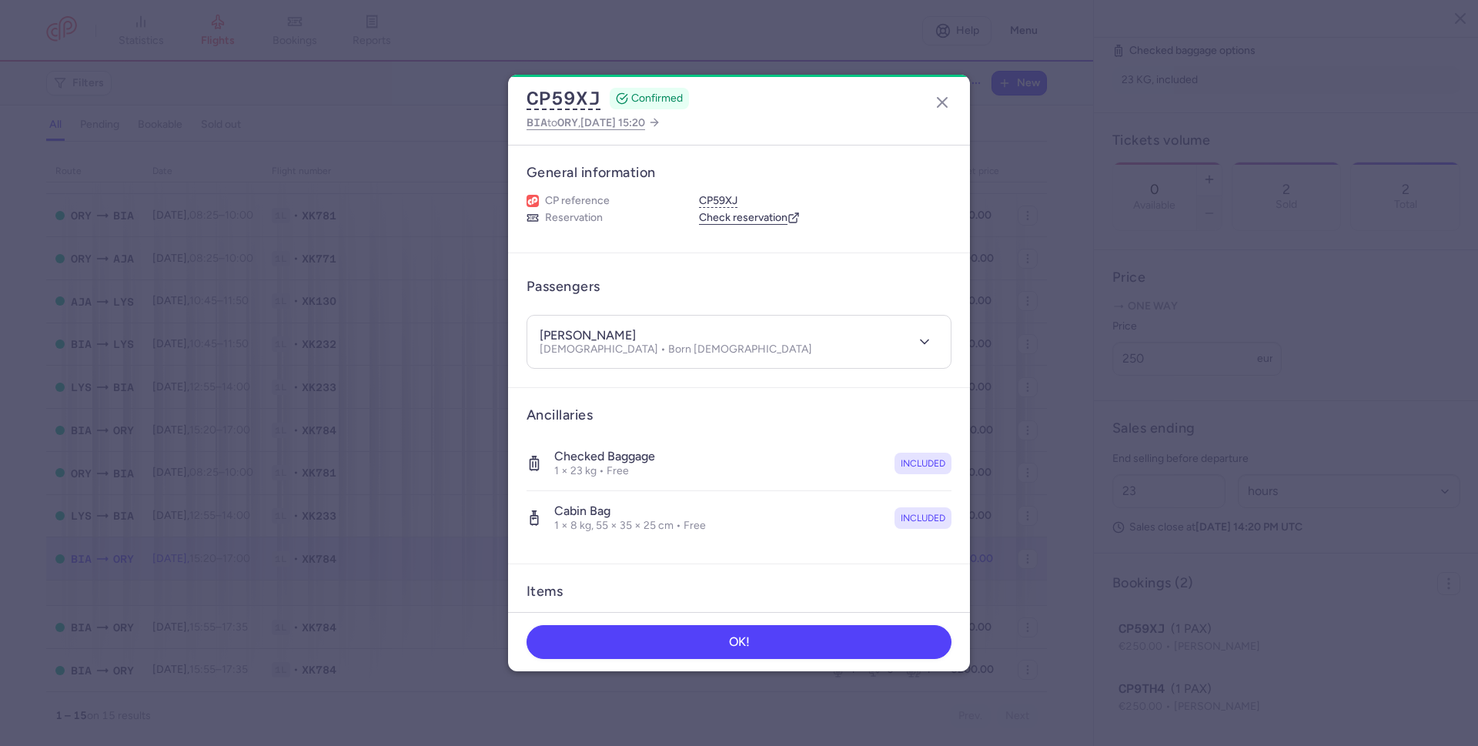
scroll to position [160, 0]
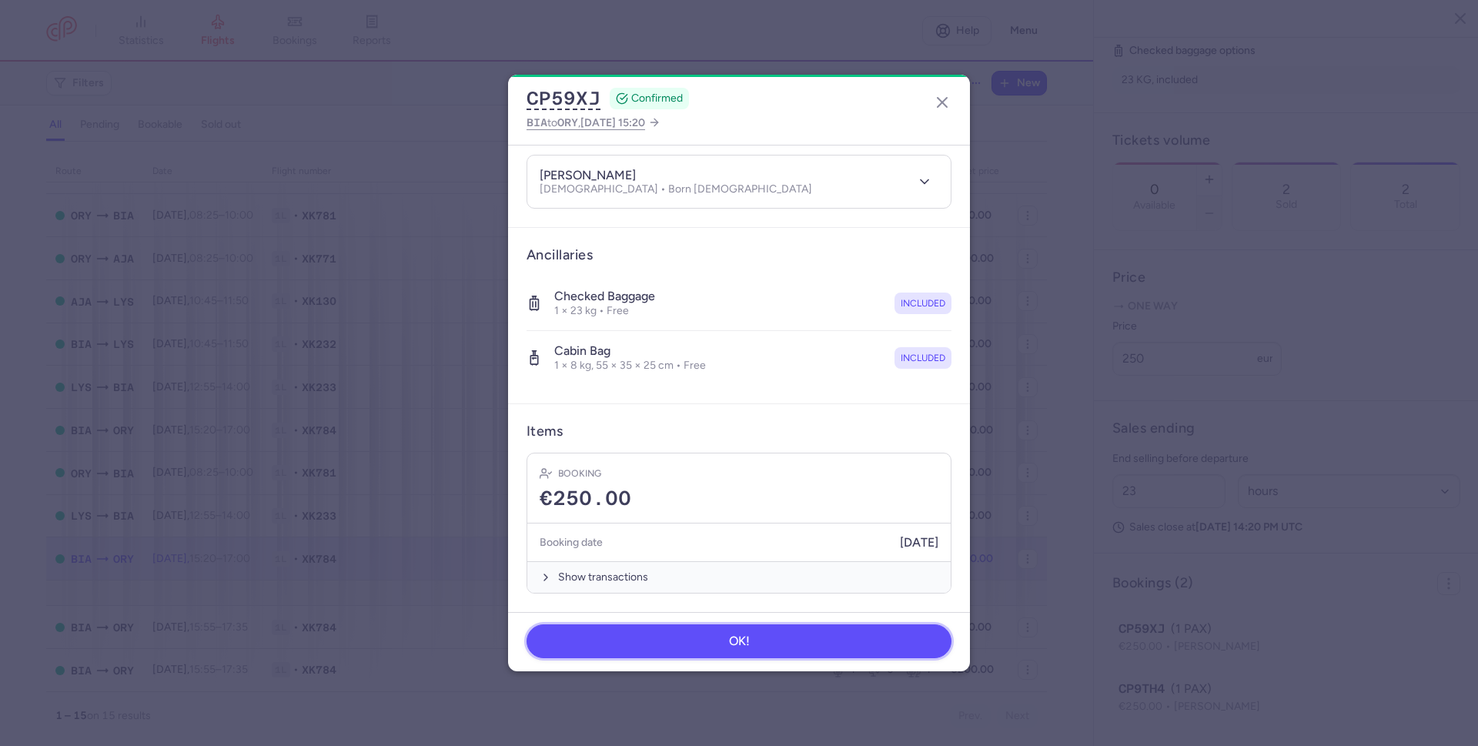
click at [747, 641] on span "OK!" at bounding box center [739, 641] width 21 height 14
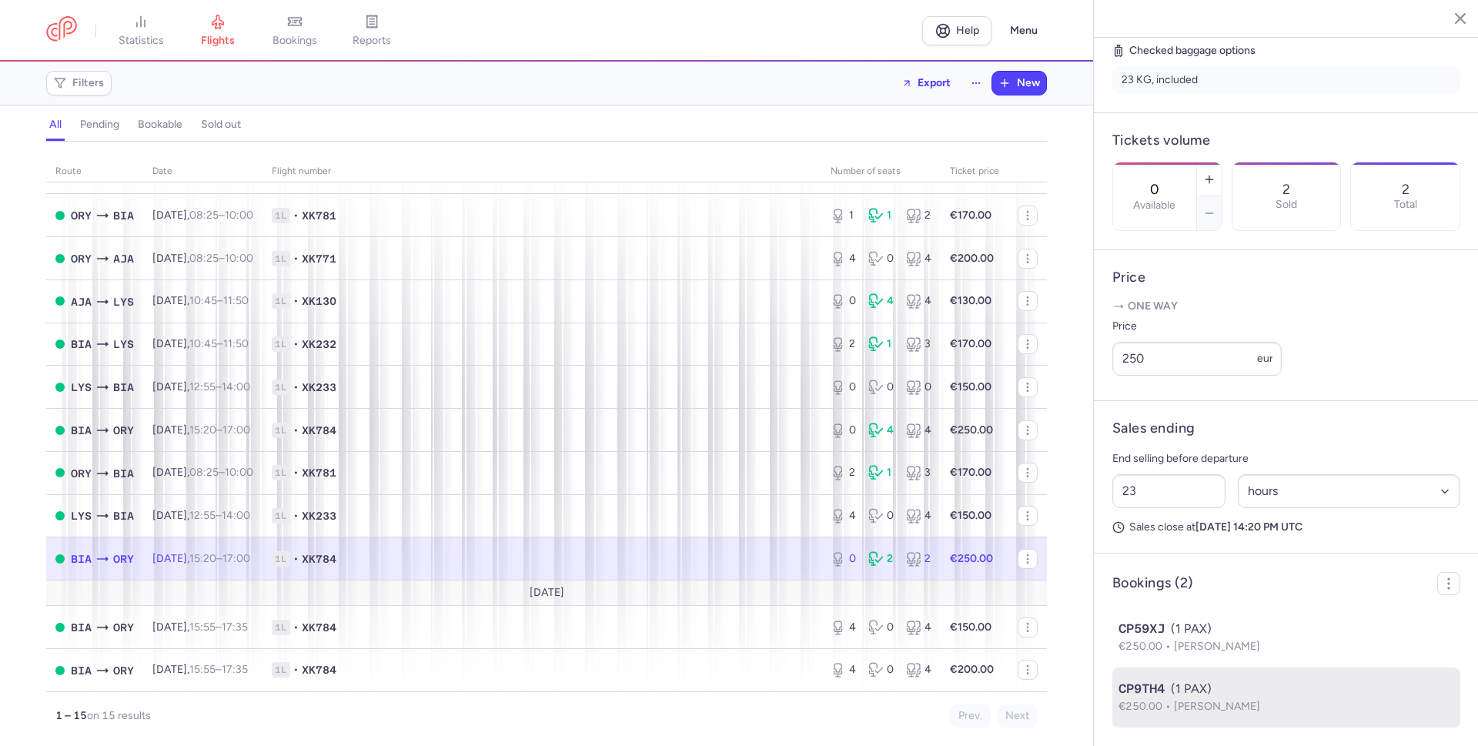
click at [1217, 676] on li "CP9TH4 (1 PAX) €250.00 [PERSON_NAME]" at bounding box center [1286, 697] width 348 height 60
click at [1185, 694] on div "CP9TH4 (1 PAX)" at bounding box center [1287, 689] width 336 height 18
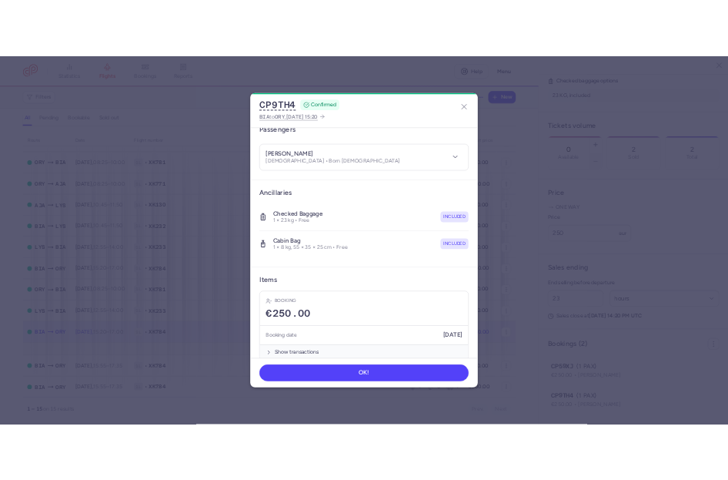
scroll to position [160, 0]
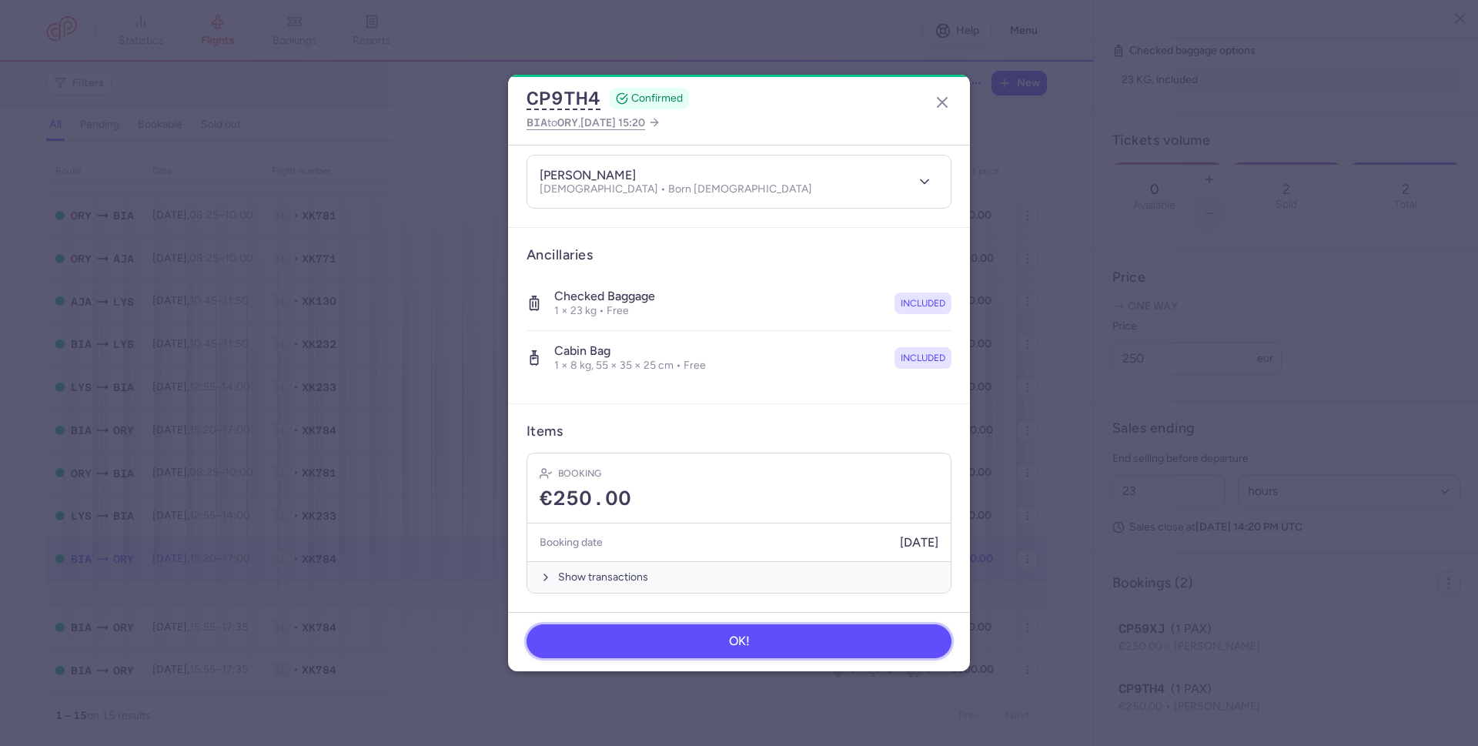
click at [745, 641] on span "OK!" at bounding box center [739, 641] width 21 height 14
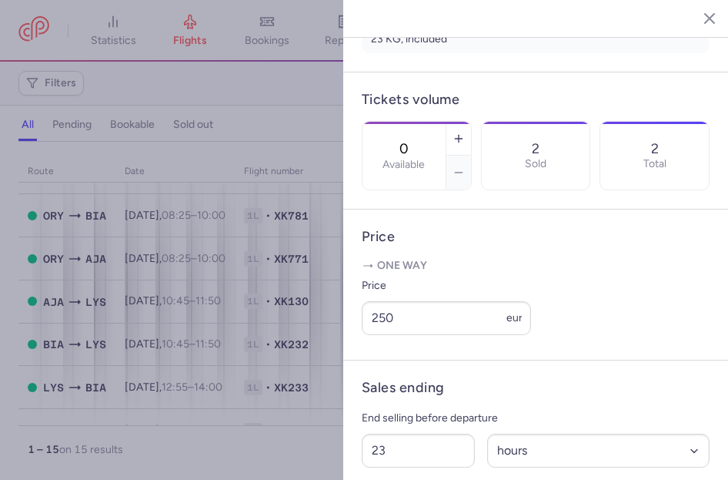
click at [184, 135] on div at bounding box center [364, 240] width 728 height 480
click at [252, 293] on div at bounding box center [364, 240] width 728 height 480
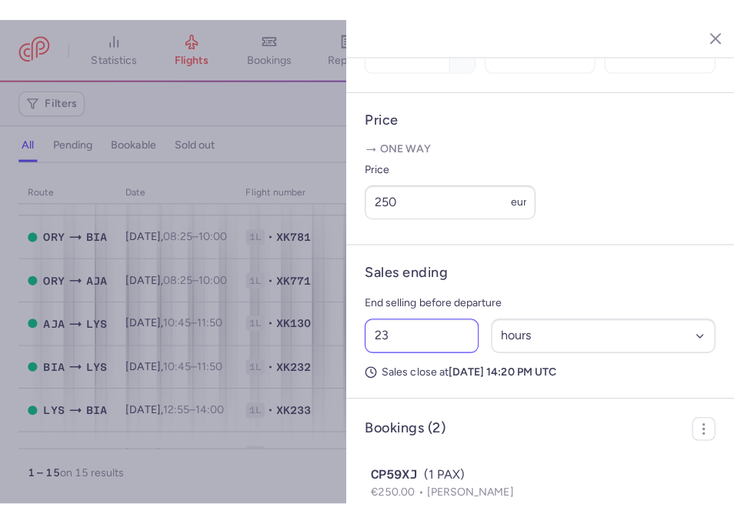
scroll to position [682, 0]
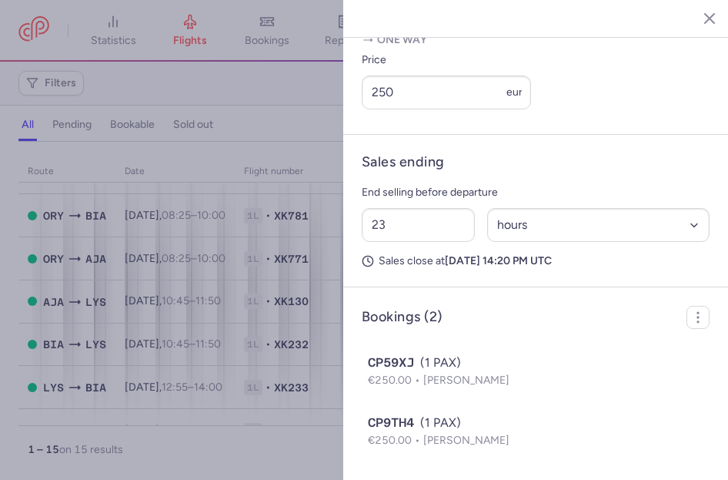
click at [299, 250] on div at bounding box center [364, 240] width 728 height 480
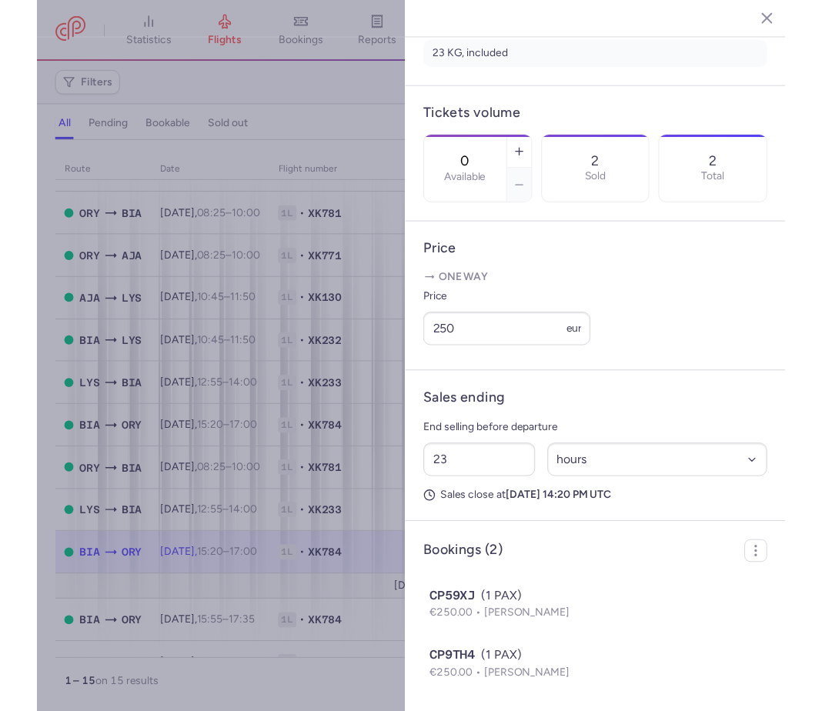
scroll to position [442, 0]
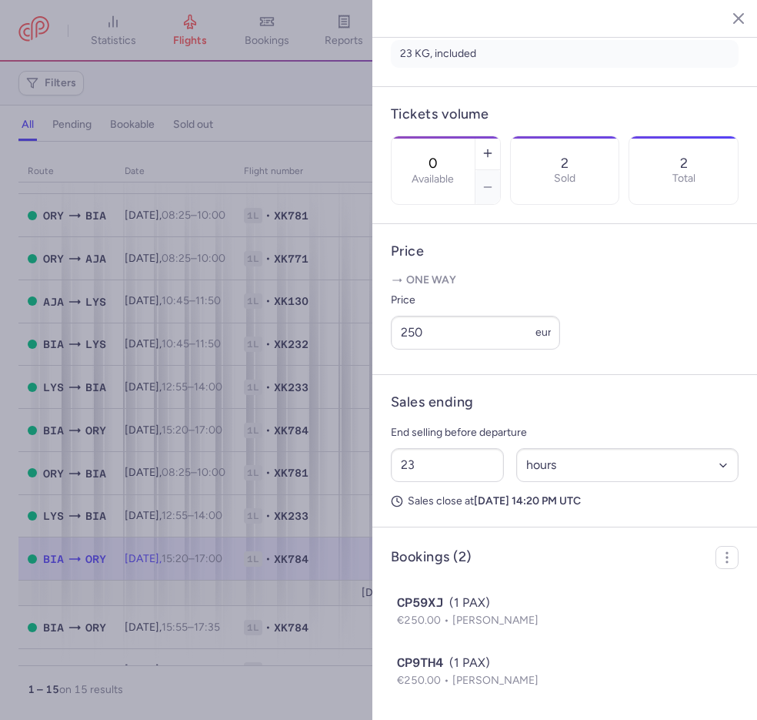
click at [516, 274] on p "One way" at bounding box center [565, 280] width 348 height 15
drag, startPoint x: 201, startPoint y: 162, endPoint x: 118, endPoint y: 90, distance: 110.2
click at [190, 152] on div at bounding box center [378, 360] width 757 height 720
click at [58, 77] on div at bounding box center [378, 360] width 757 height 720
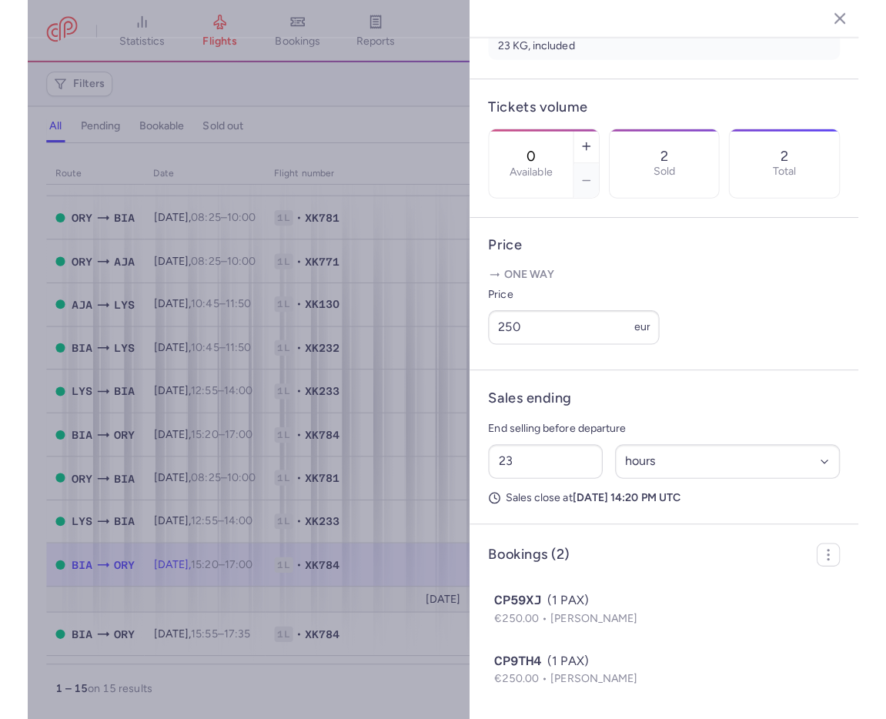
scroll to position [456, 0]
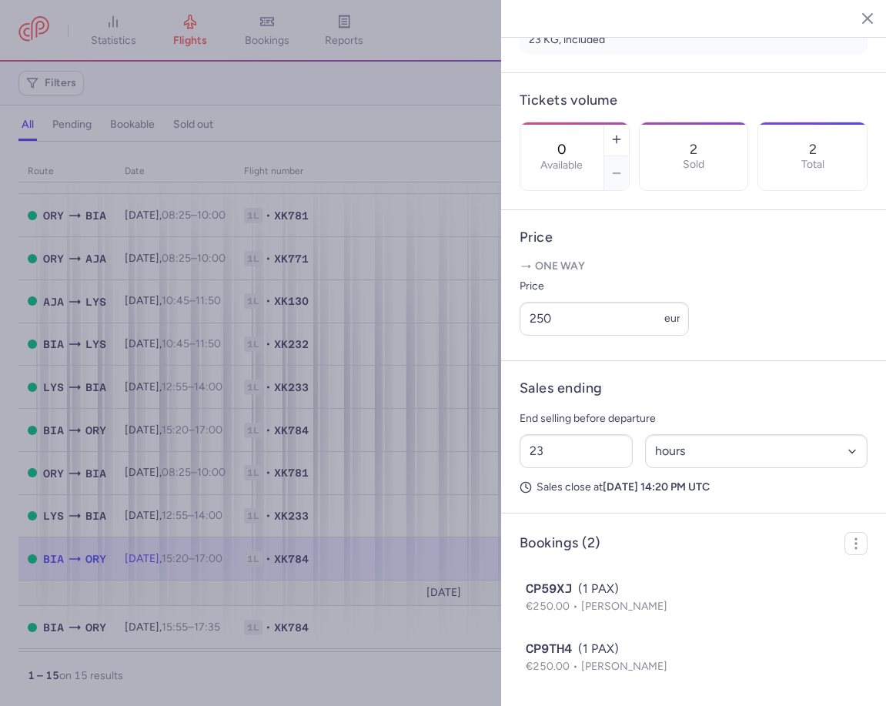
click at [591, 275] on div "One way Price 250 eur" at bounding box center [694, 297] width 348 height 77
click at [664, 225] on article "Price One way Price 250 eur" at bounding box center [693, 285] width 385 height 151
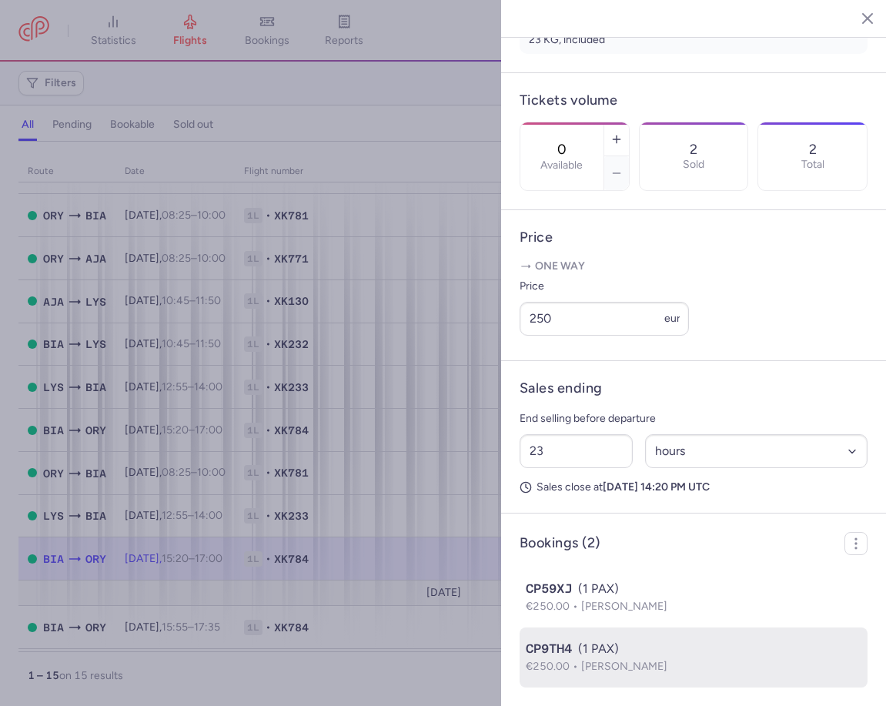
click at [608, 658] on p "€250.00 [PERSON_NAME]" at bounding box center [694, 666] width 336 height 17
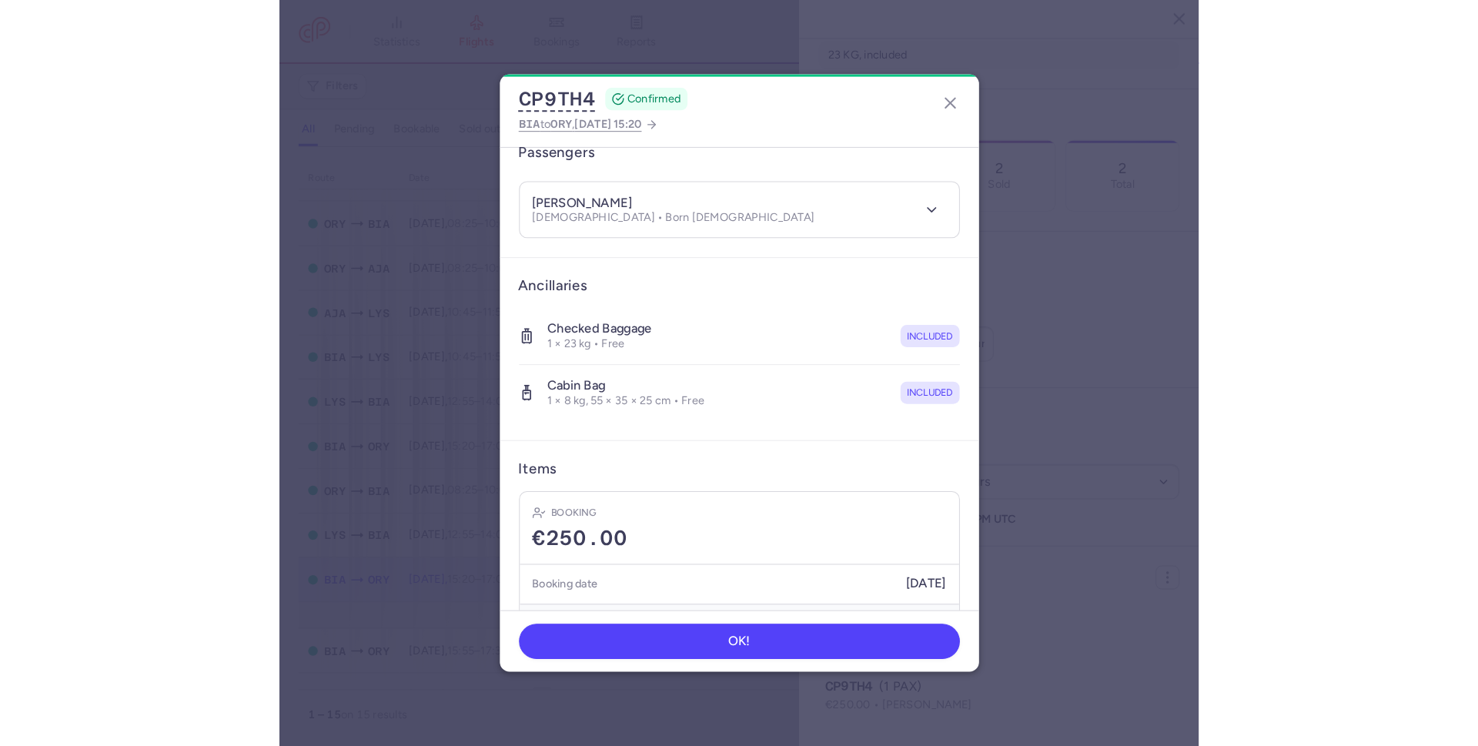
scroll to position [182, 0]
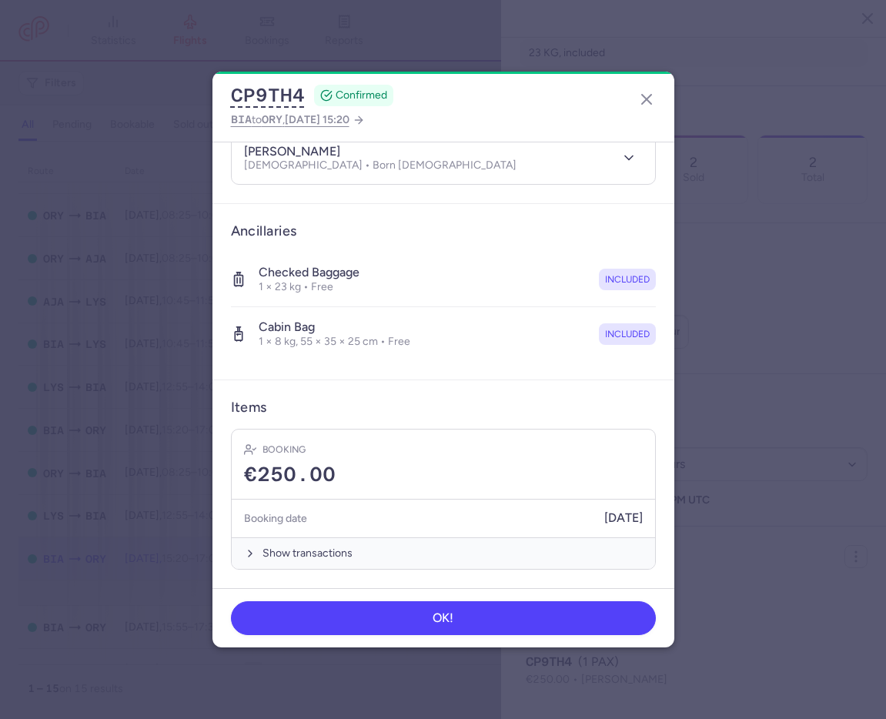
click at [149, 34] on div "CP9TH4 CONFIRMED BIA to [GEOGRAPHIC_DATA] , [DATE] 15:20 General information CP…" at bounding box center [443, 359] width 886 height 719
click at [710, 211] on dialog "CP9TH4 CONFIRMED BIA to [GEOGRAPHIC_DATA] , [DATE] 15:20 General information CP…" at bounding box center [443, 359] width 837 height 575
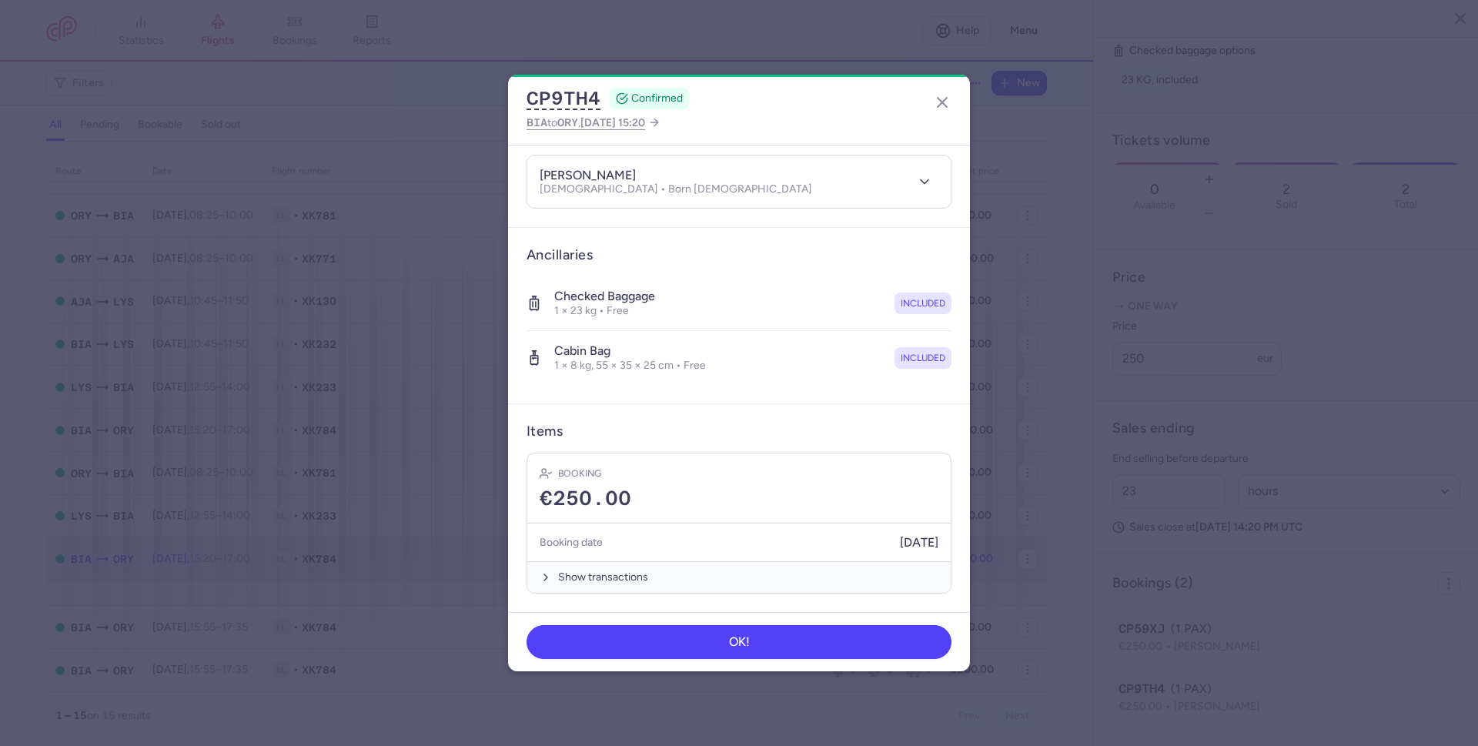
scroll to position [161, 0]
click at [1397, 102] on dialog "CP9TH4 CONFIRMED BIA to [GEOGRAPHIC_DATA] , [DATE] 15:20 General information CP…" at bounding box center [739, 373] width 1429 height 597
click at [710, 630] on button "OK!" at bounding box center [739, 641] width 425 height 34
